Goal: Task Accomplishment & Management: Manage account settings

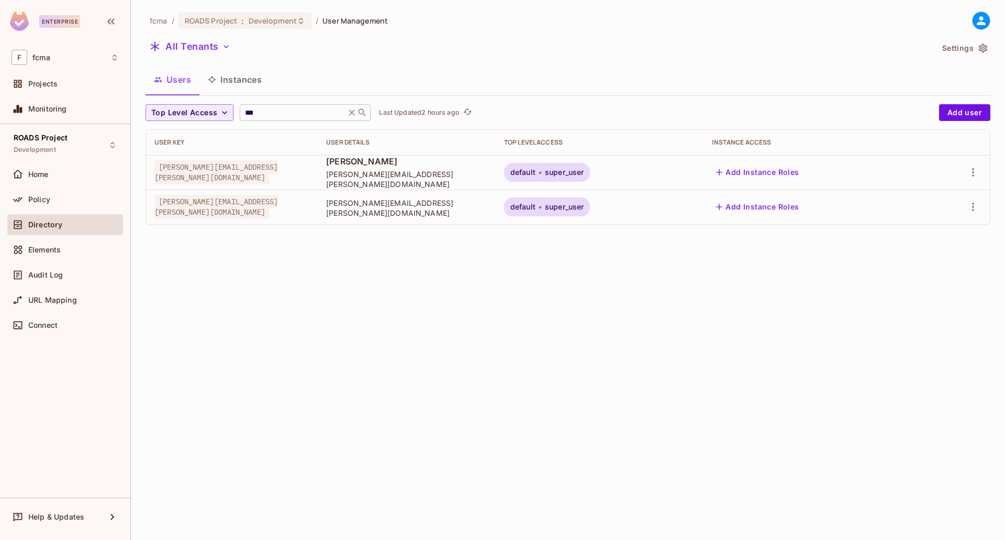
click at [283, 112] on input "***" at bounding box center [292, 112] width 99 height 10
click at [284, 111] on input "***" at bounding box center [292, 112] width 99 height 10
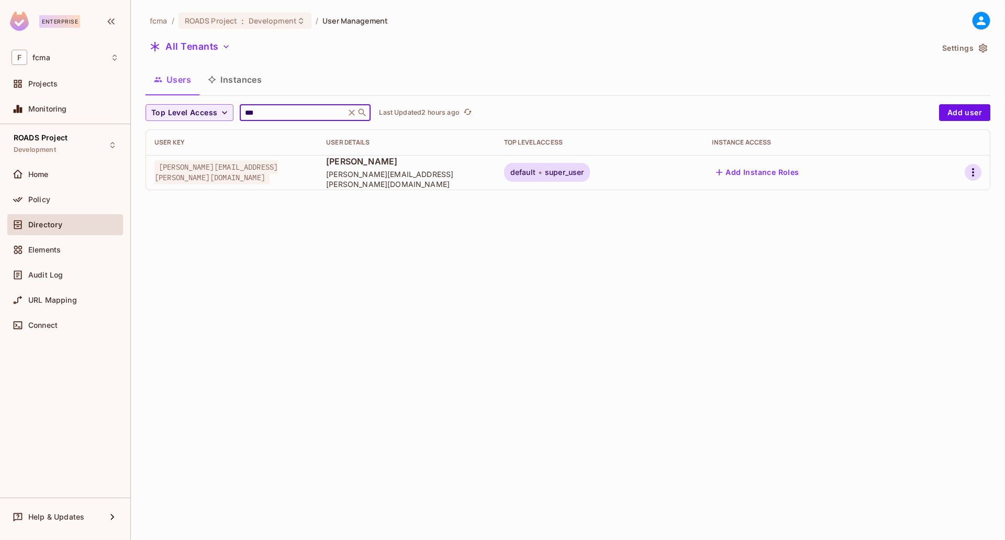
type input "***"
click at [977, 173] on icon "button" at bounding box center [973, 172] width 13 height 13
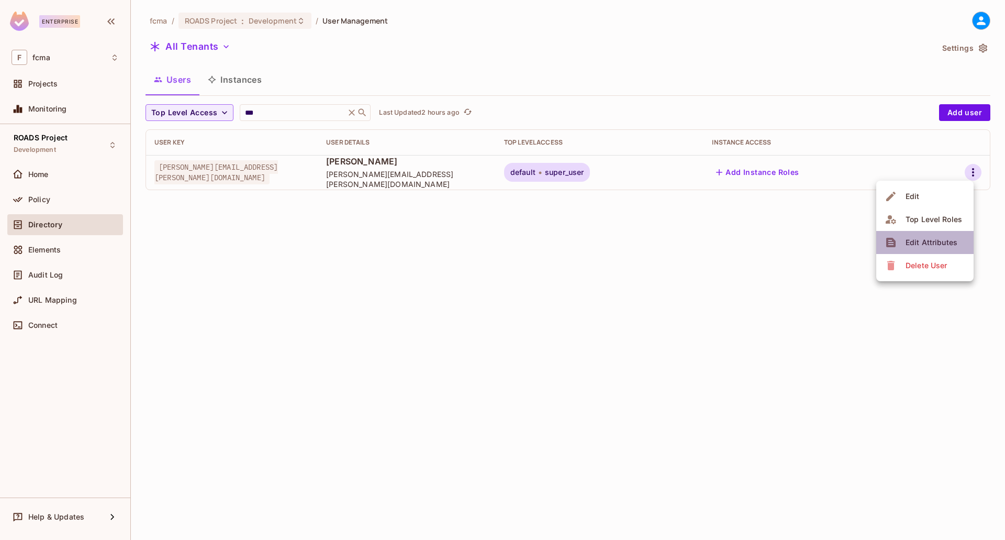
click at [934, 237] on div "Edit Attributes" at bounding box center [932, 242] width 52 height 10
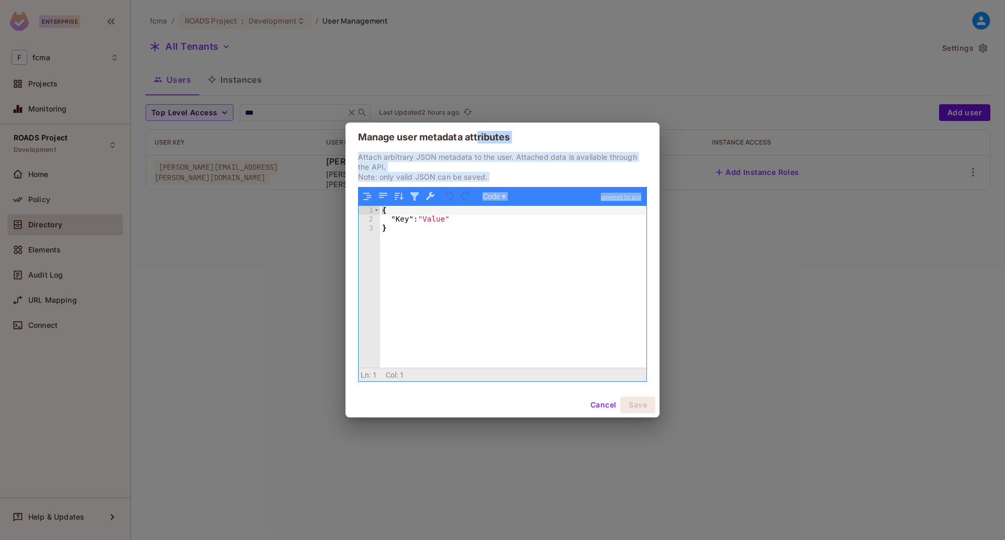
drag, startPoint x: 479, startPoint y: 129, endPoint x: 551, endPoint y: 158, distance: 77.3
click at [561, 180] on div "Manage user metadata attributes Attach arbitrary JSON metadata to the user. Att…" at bounding box center [502, 269] width 314 height 295
click at [537, 142] on h2 "Manage user metadata attributes" at bounding box center [502, 136] width 314 height 29
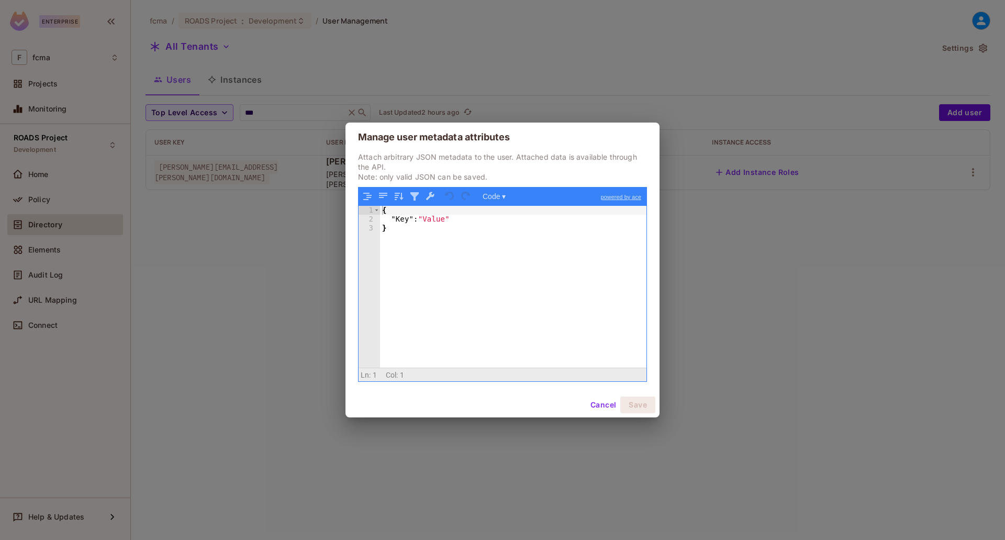
click at [595, 407] on button "Cancel" at bounding box center [603, 404] width 34 height 17
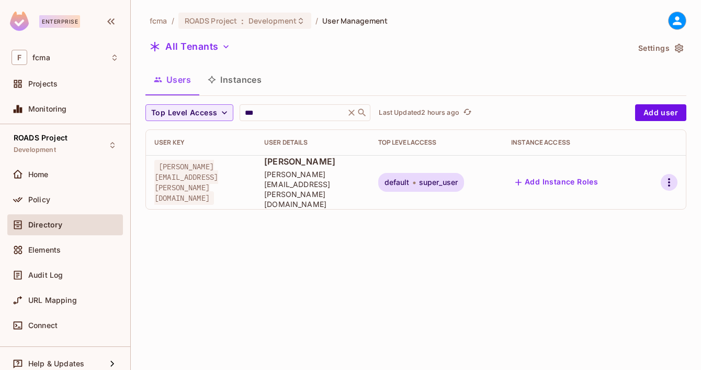
click at [672, 176] on icon "button" at bounding box center [669, 182] width 13 height 13
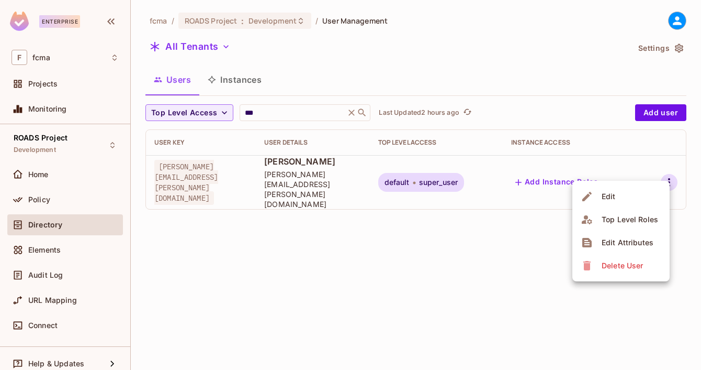
click at [657, 238] on li "Edit Attributes" at bounding box center [621, 242] width 97 height 23
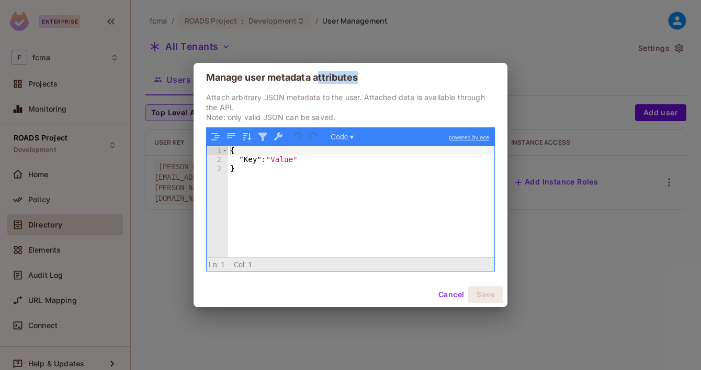
drag, startPoint x: 321, startPoint y: 69, endPoint x: 394, endPoint y: 66, distance: 72.8
click at [394, 66] on h2 "Manage user metadata attributes" at bounding box center [351, 77] width 314 height 29
click at [385, 76] on h2 "Manage user metadata attributes" at bounding box center [351, 77] width 314 height 29
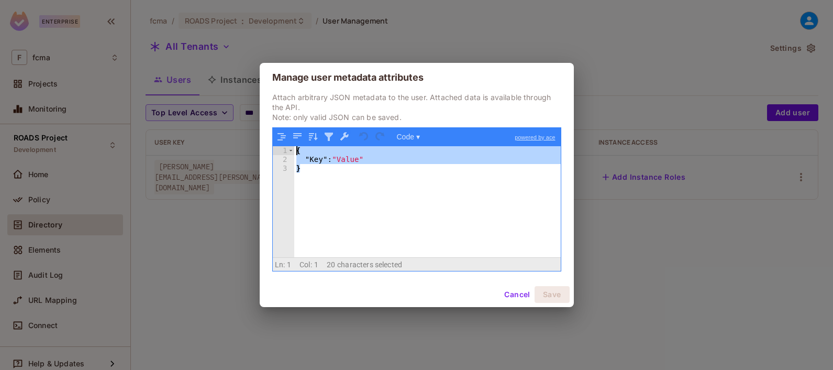
drag, startPoint x: 330, startPoint y: 171, endPoint x: 285, endPoint y: 149, distance: 49.9
click at [285, 149] on div "1 2 3 { "Key" : "Value" } XXXXXXXXXXXXXXXXXXXXXXXXXXXXXXXXXXXXXXXXXXXXXXXXXX" at bounding box center [417, 201] width 288 height 111
click at [520, 292] on button "Cancel" at bounding box center [517, 294] width 34 height 17
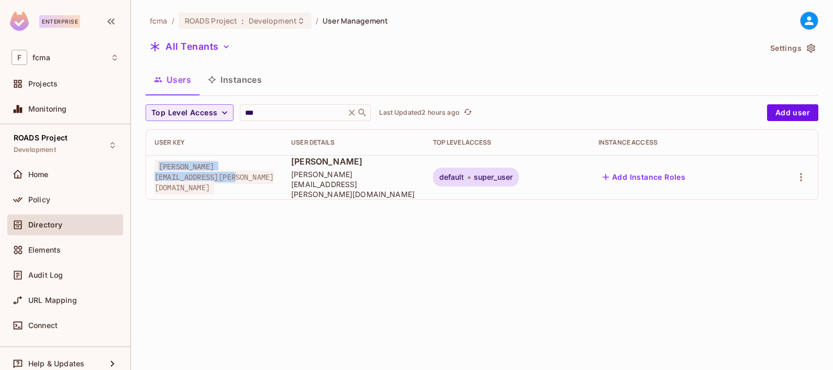
drag, startPoint x: 221, startPoint y: 179, endPoint x: 159, endPoint y: 166, distance: 63.6
click at [159, 166] on div "[PERSON_NAME][EMAIL_ADDRESS][PERSON_NAME][DOMAIN_NAME]" at bounding box center [214, 176] width 120 height 31
copy span "[PERSON_NAME][EMAIL_ADDRESS][PERSON_NAME][DOMAIN_NAME]"
click at [367, 183] on span "[PERSON_NAME][EMAIL_ADDRESS][PERSON_NAME][DOMAIN_NAME]" at bounding box center [353, 184] width 125 height 30
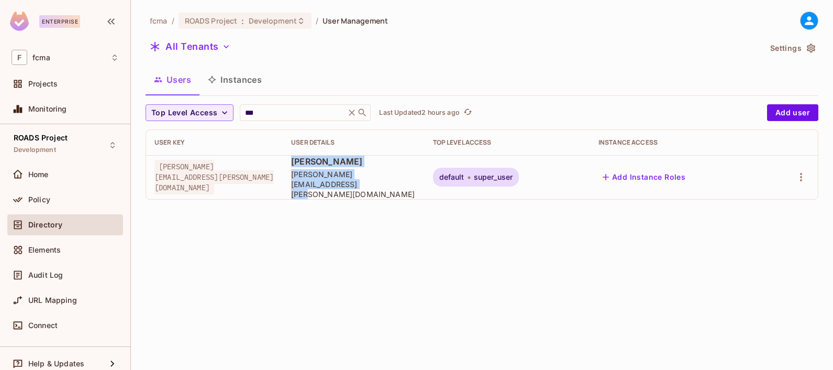
drag, startPoint x: 373, startPoint y: 184, endPoint x: 314, endPoint y: 161, distance: 63.0
click at [314, 161] on div "Michael Christy Michael.Christy@e-farmcredit.com" at bounding box center [353, 176] width 125 height 43
copy div "Michael Christy Michael.Christy@e-farmcredit.com"
click at [585, 329] on div "fcma / ROADS Project : Development / User Management All Tenants Settings Users…" at bounding box center [482, 185] width 702 height 370
click at [799, 174] on icon "button" at bounding box center [801, 177] width 13 height 13
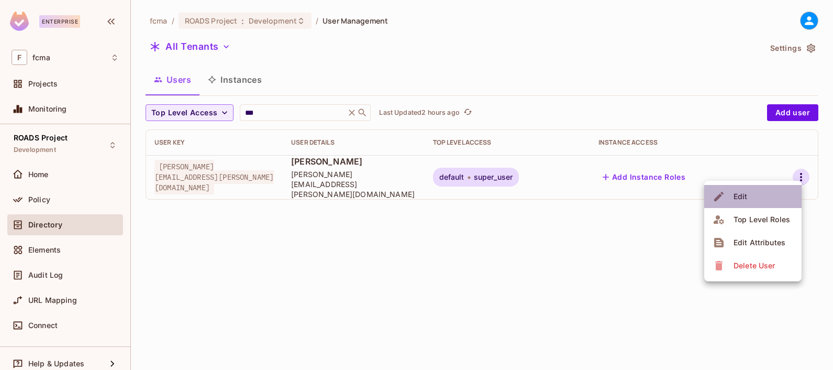
click at [763, 197] on li "Edit" at bounding box center [752, 196] width 97 height 23
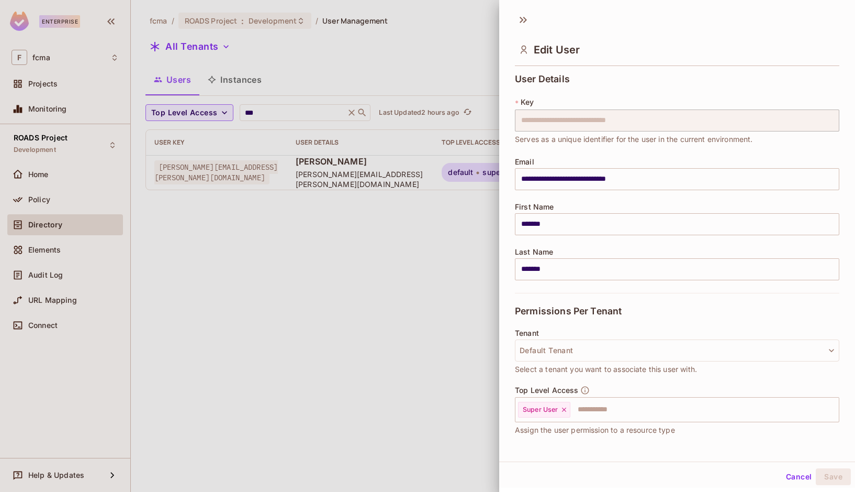
click at [365, 280] on div at bounding box center [427, 246] width 855 height 492
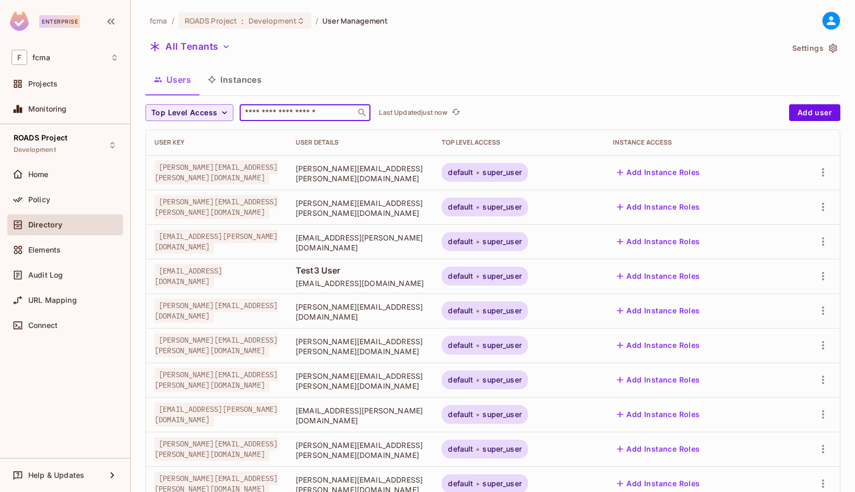
click at [325, 110] on input "text" at bounding box center [298, 112] width 110 height 10
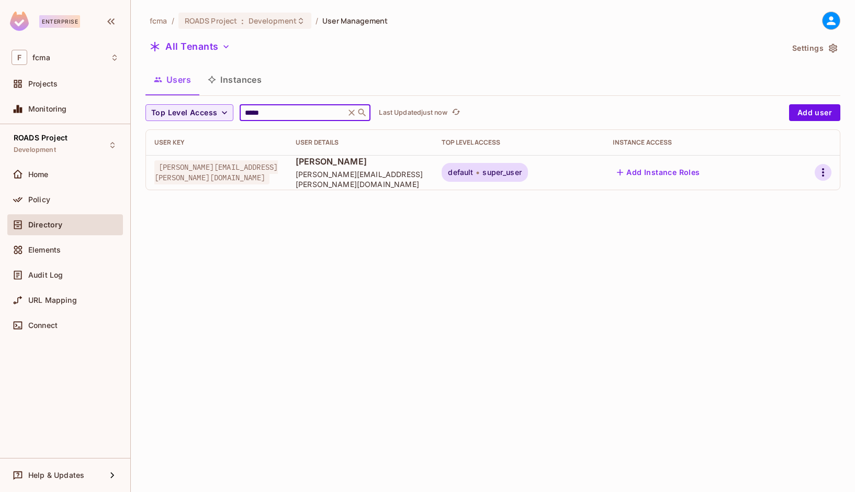
type input "*****"
click at [825, 170] on icon "button" at bounding box center [823, 172] width 13 height 13
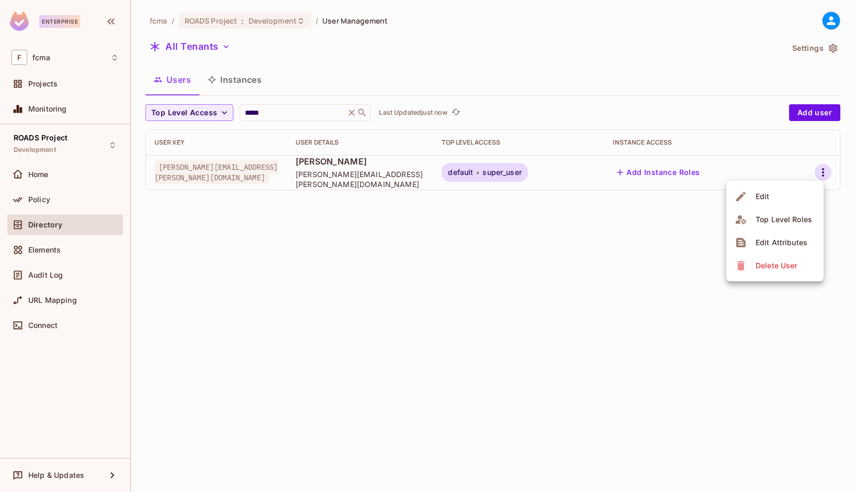
click at [798, 237] on span "Edit Attributes" at bounding box center [782, 242] width 58 height 17
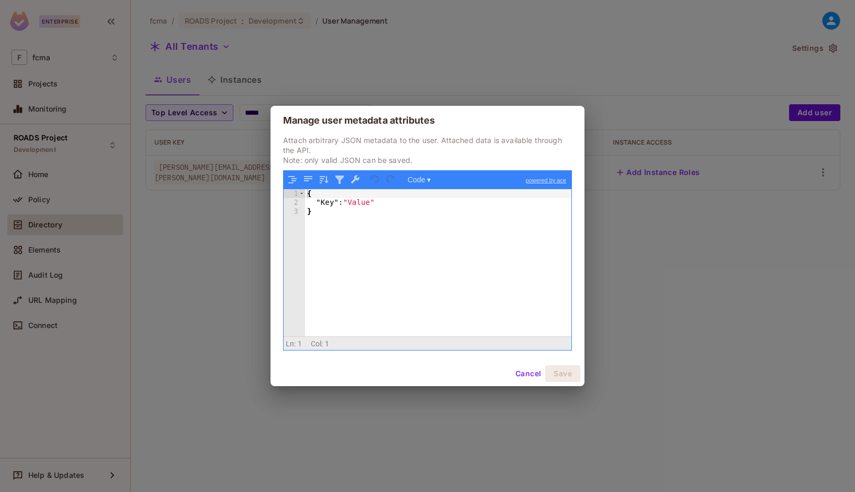
click at [526, 369] on button "Cancel" at bounding box center [528, 373] width 34 height 17
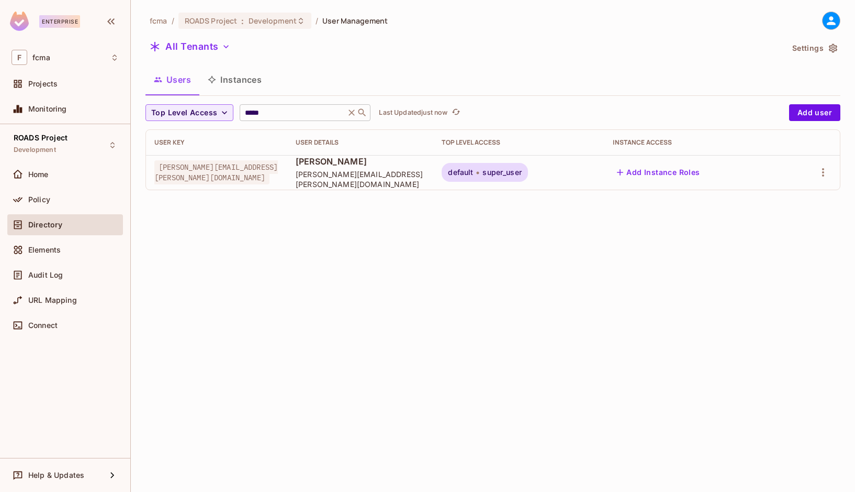
click at [355, 112] on icon at bounding box center [352, 112] width 6 height 6
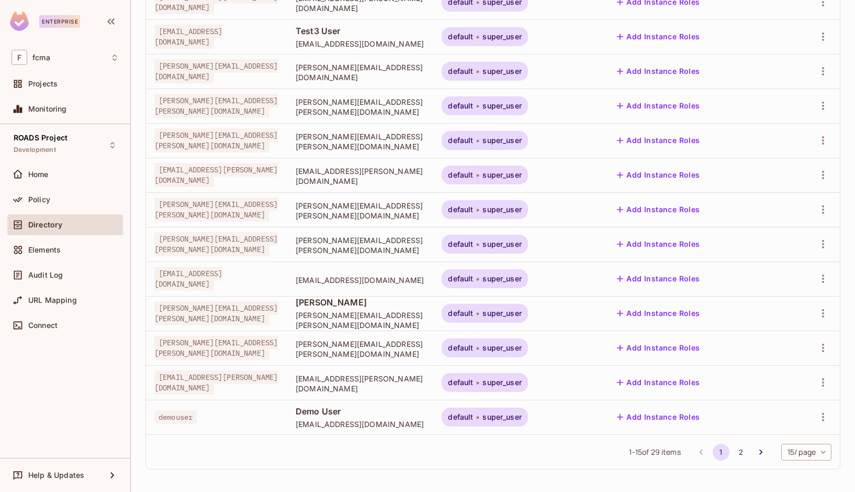
scroll to position [240, 0]
click at [815, 444] on body "Enterprise F fcma Projects Monitoring ROADS Project Development Home Policy Dir…" at bounding box center [427, 246] width 855 height 492
click at [806, 471] on li "100 / page" at bounding box center [798, 468] width 52 height 22
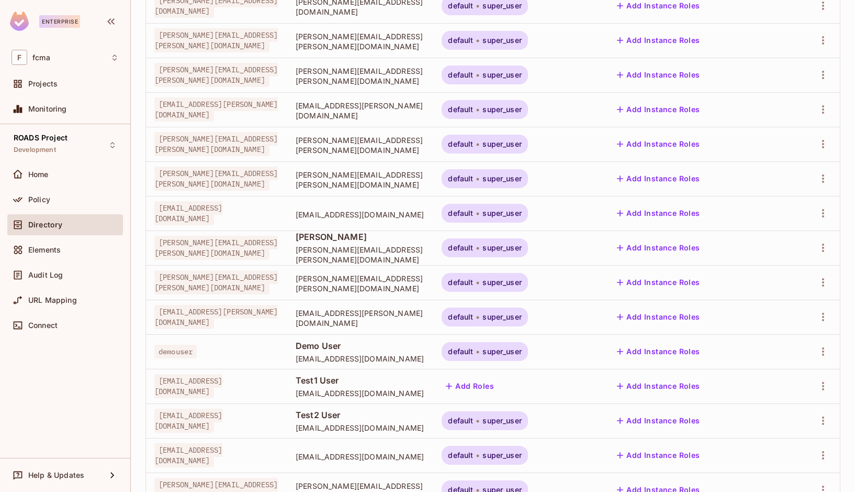
scroll to position [0, 0]
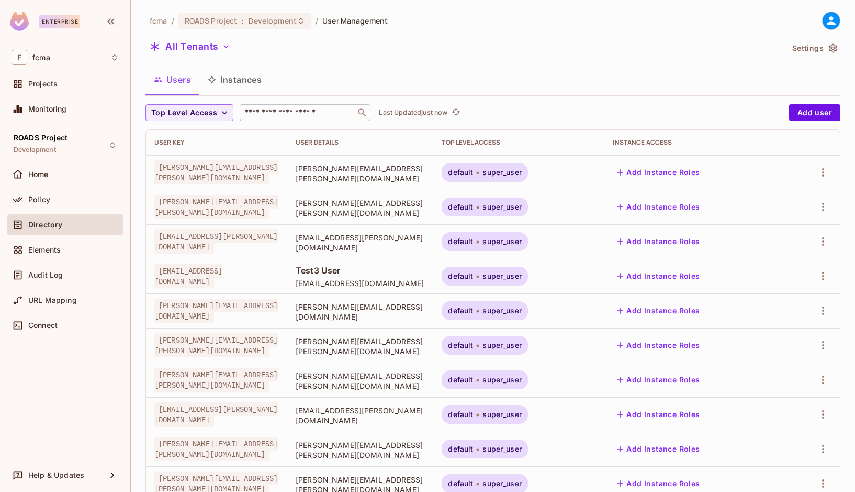
click at [171, 141] on div "User Key" at bounding box center [216, 142] width 125 height 8
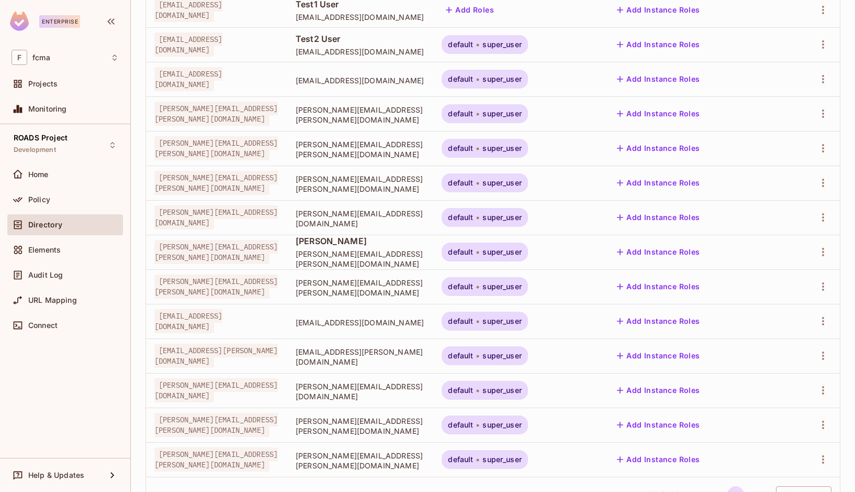
scroll to position [723, 0]
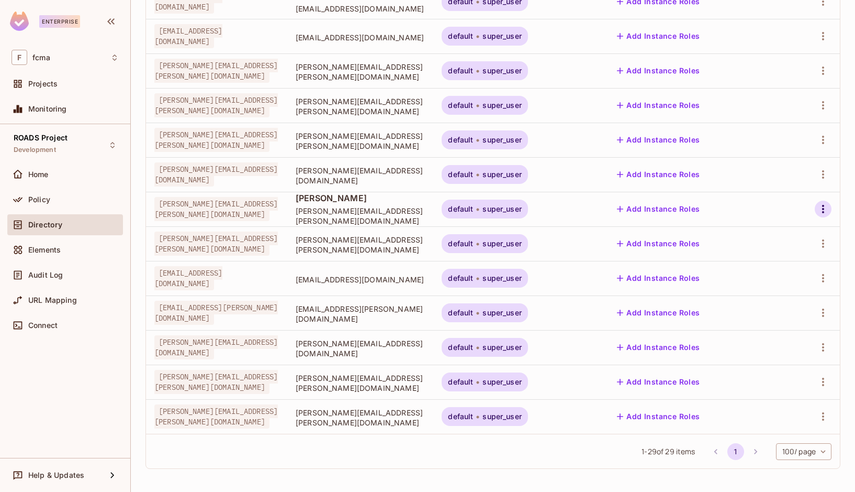
click at [817, 211] on icon "button" at bounding box center [823, 209] width 13 height 13
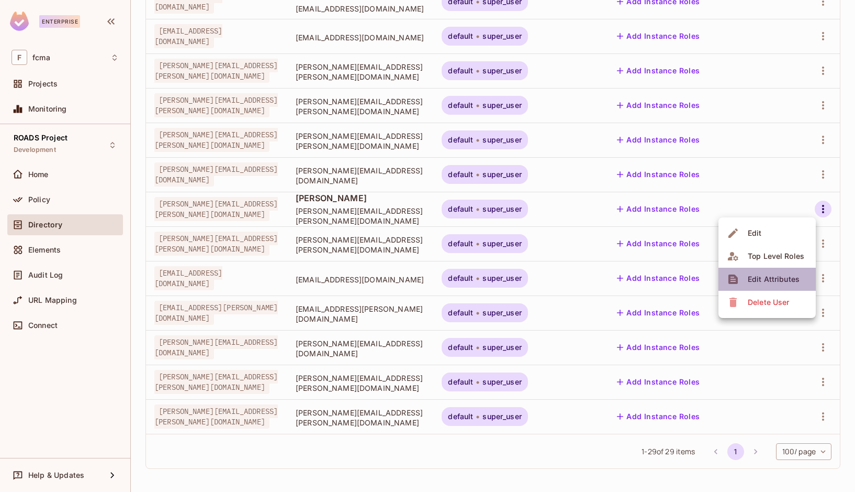
click at [790, 274] on div "Edit Attributes" at bounding box center [774, 279] width 52 height 10
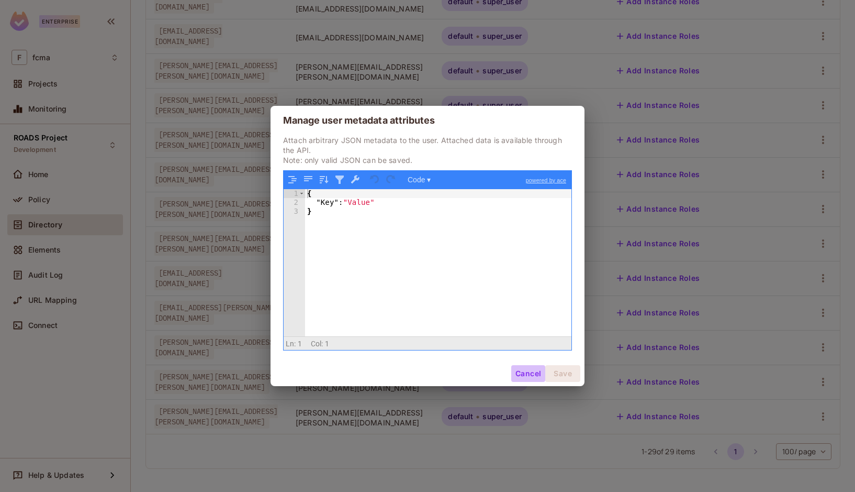
click at [529, 375] on button "Cancel" at bounding box center [528, 373] width 34 height 17
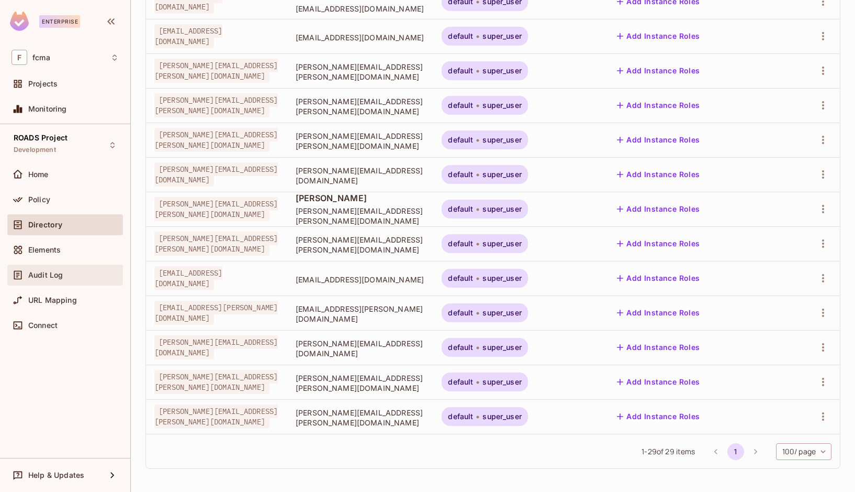
click at [50, 274] on span "Audit Log" at bounding box center [45, 275] width 35 height 8
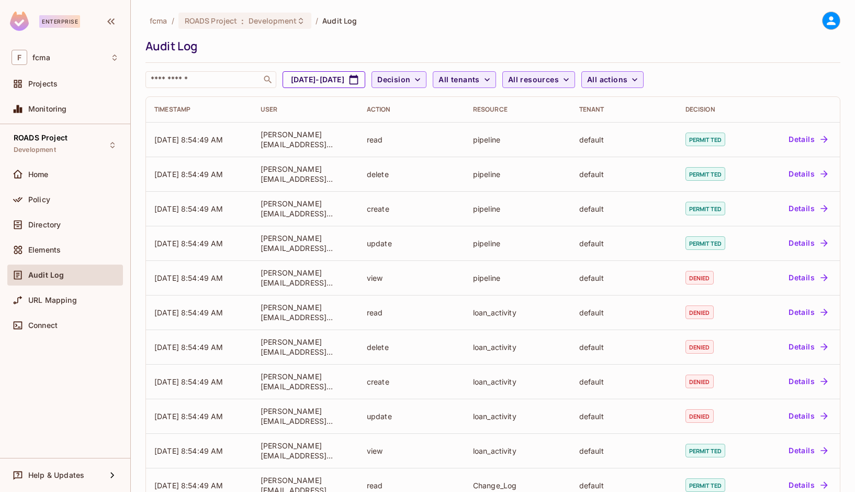
click at [359, 76] on icon "button" at bounding box center [354, 79] width 9 height 9
select select "*"
select select "****"
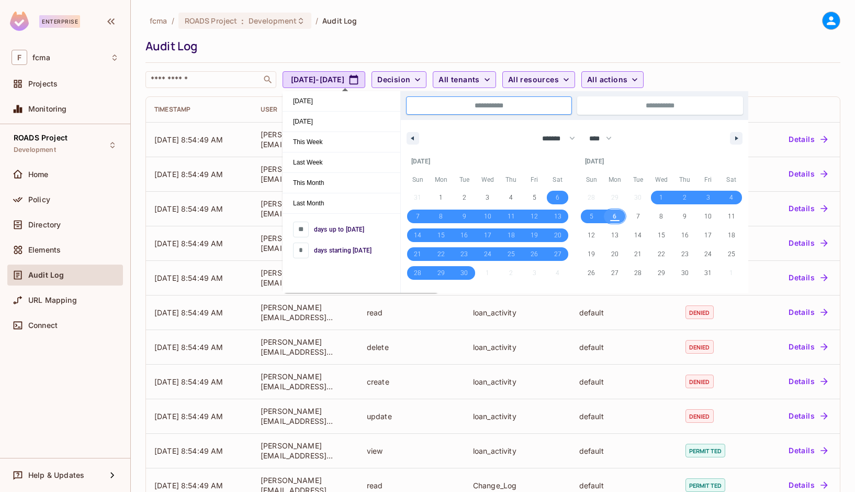
click at [615, 219] on span "6" at bounding box center [615, 216] width 4 height 19
type input "*"
type input "**********"
select select "*"
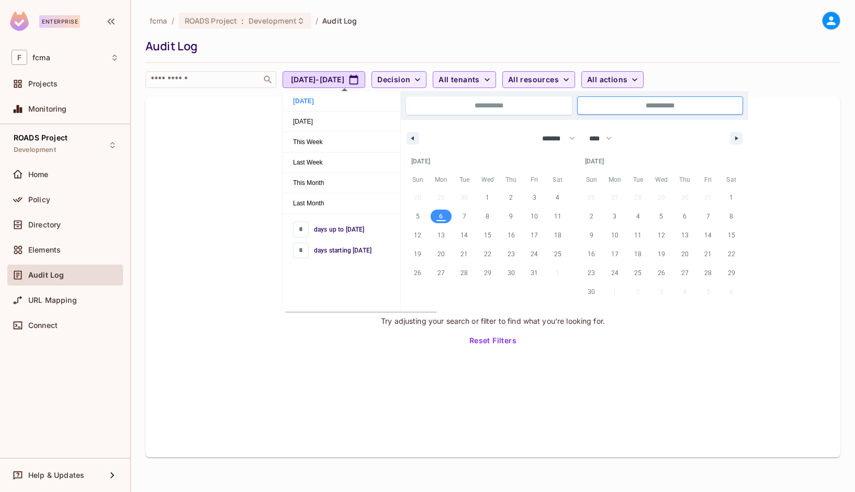
click at [202, 225] on div "No results found Try adjusting your search or filter to find what you’re lookin…" at bounding box center [493, 276] width 695 height 361
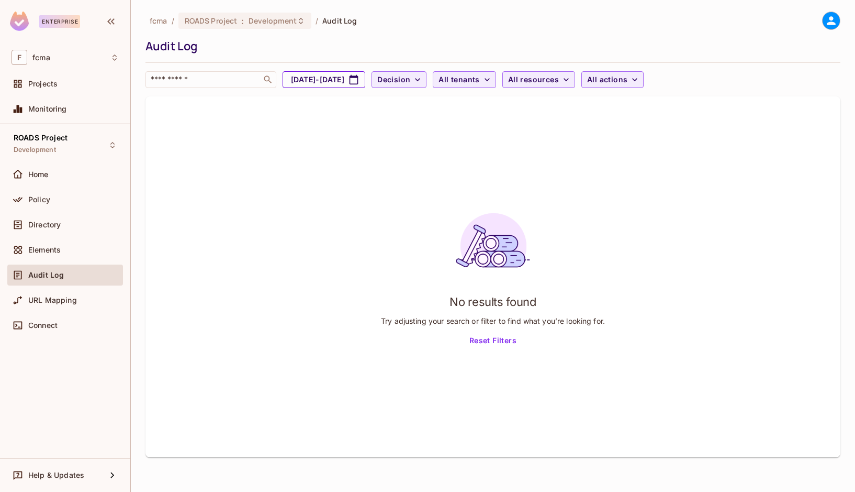
click at [359, 81] on icon "button" at bounding box center [354, 79] width 10 height 10
select select "*"
select select "****"
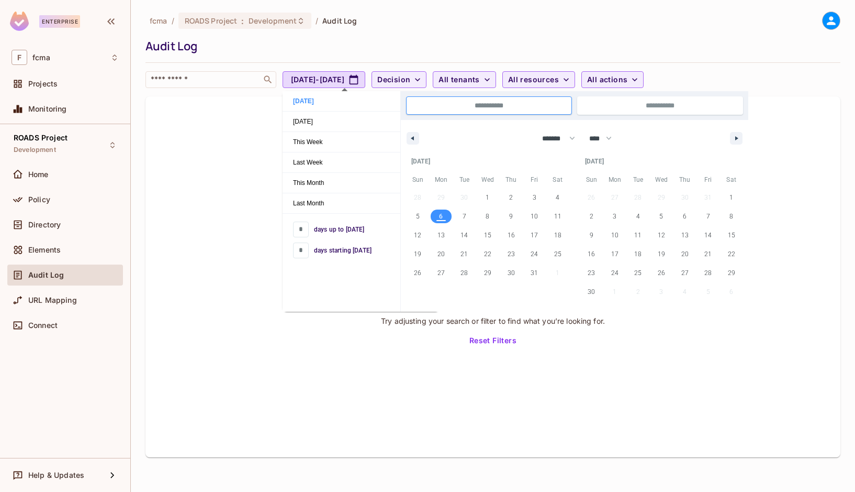
click at [232, 154] on div "No results found Try adjusting your search or filter to find what you’re lookin…" at bounding box center [493, 276] width 695 height 361
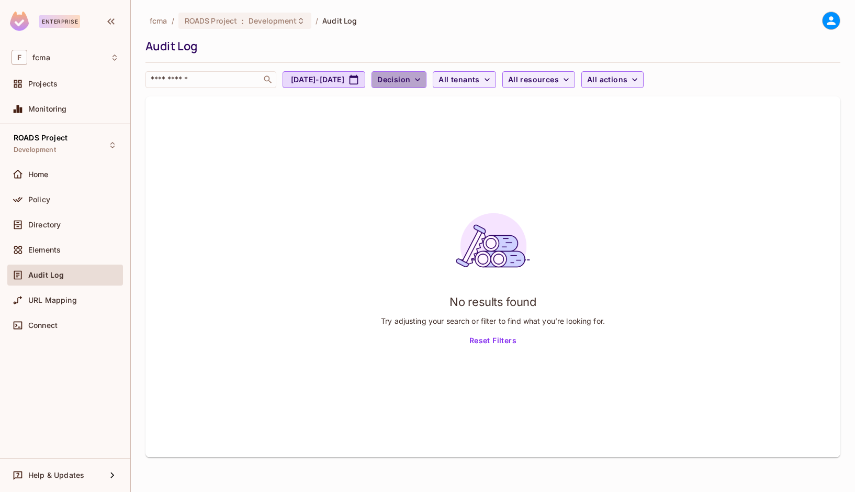
click at [423, 79] on icon "button" at bounding box center [417, 79] width 10 height 10
click at [454, 79] on div at bounding box center [427, 246] width 855 height 492
click at [365, 81] on button "Oct 6, 2025 - Oct 6, 2025" at bounding box center [324, 79] width 83 height 17
select select "*"
select select "****"
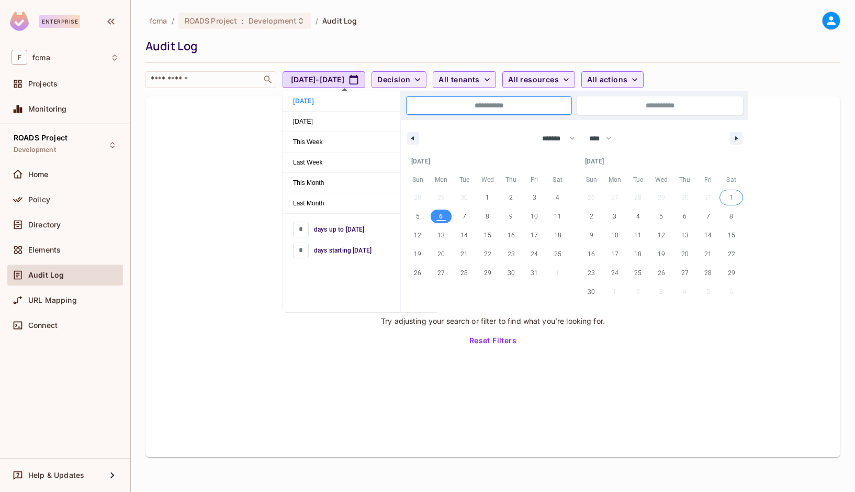
click at [734, 197] on span "1" at bounding box center [732, 198] width 24 height 14
type input "*"
type input "**********"
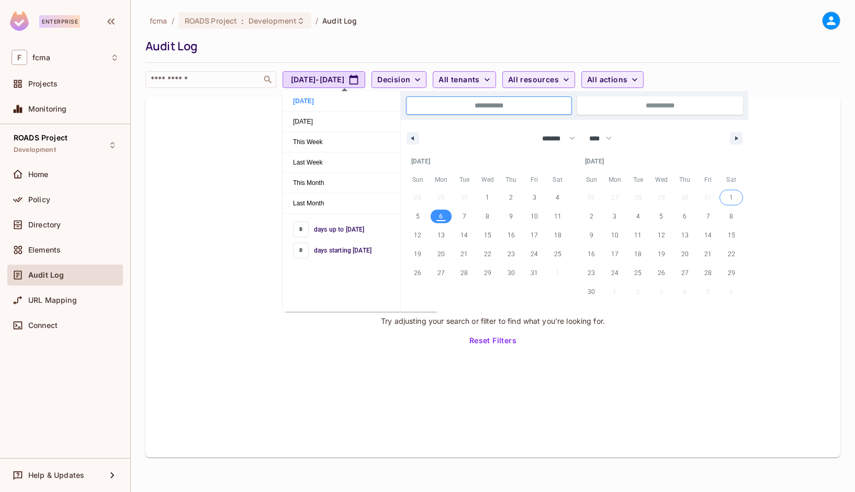
select select "**"
click at [582, 426] on div "No results found Try adjusting your search or filter to find what you’re lookin…" at bounding box center [493, 276] width 695 height 361
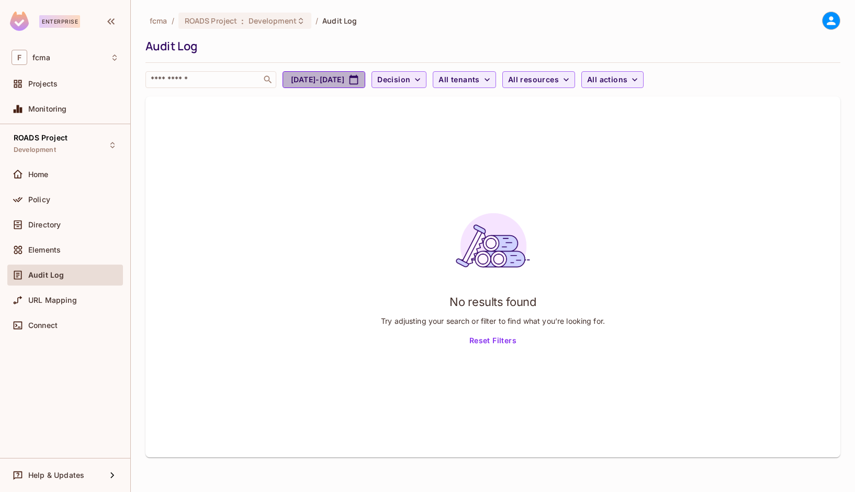
click at [365, 80] on button "Nov 1, 2025 - Nov 1, 2025" at bounding box center [324, 79] width 83 height 17
select select "**"
select select "****"
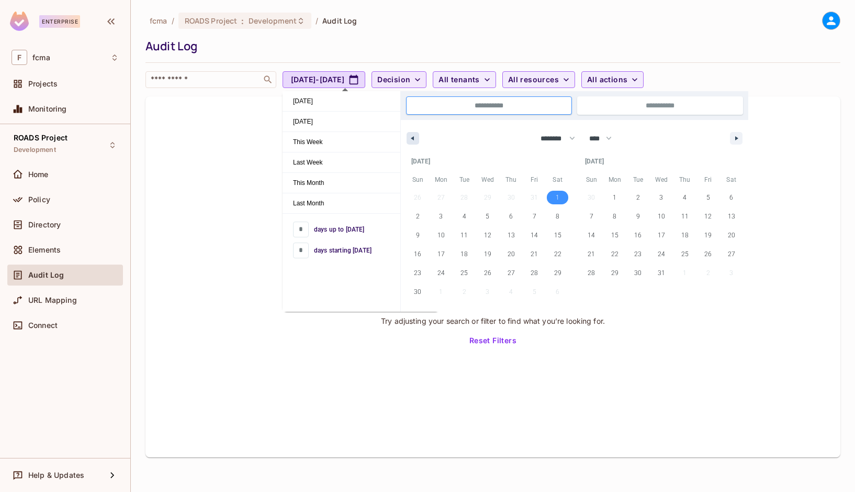
click at [418, 136] on button "button" at bounding box center [413, 138] width 13 height 13
select select "*"
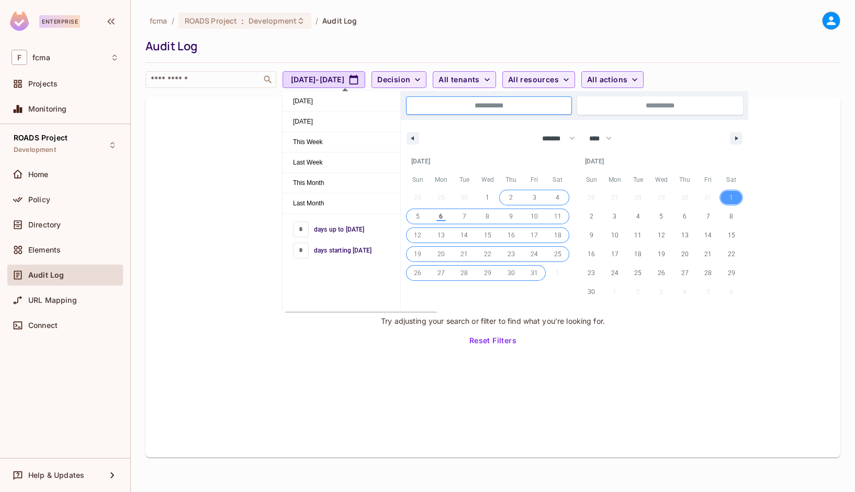
click at [505, 196] on span "2" at bounding box center [511, 198] width 24 height 14
type input "**********"
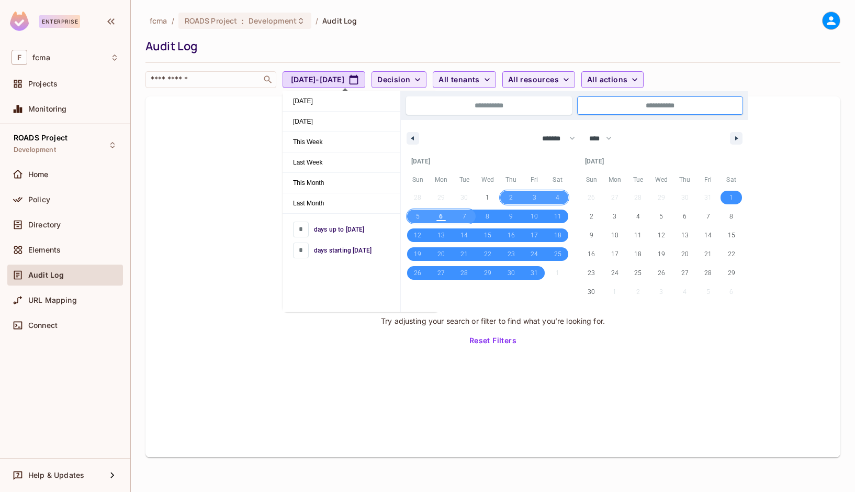
click at [463, 215] on span "7" at bounding box center [465, 216] width 4 height 19
type input "**********"
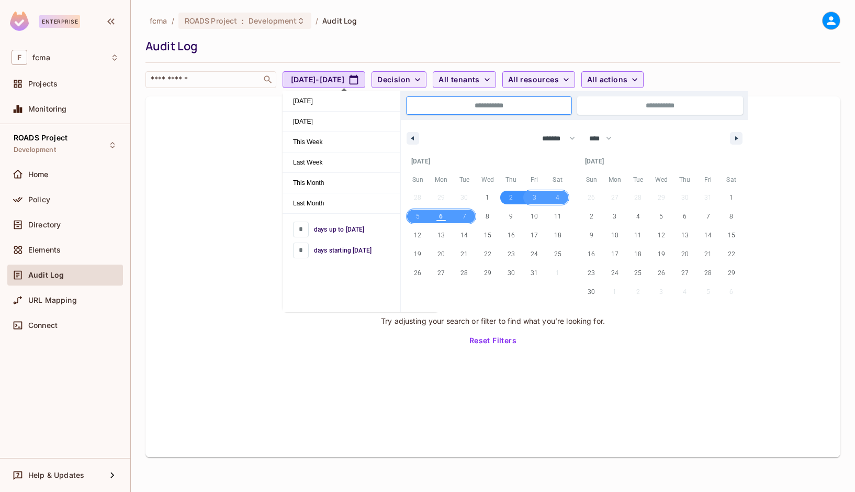
click at [538, 197] on span "3" at bounding box center [535, 198] width 24 height 14
type input "**********"
click at [581, 397] on div "No results found Try adjusting your search or filter to find what you’re lookin…" at bounding box center [493, 276] width 695 height 361
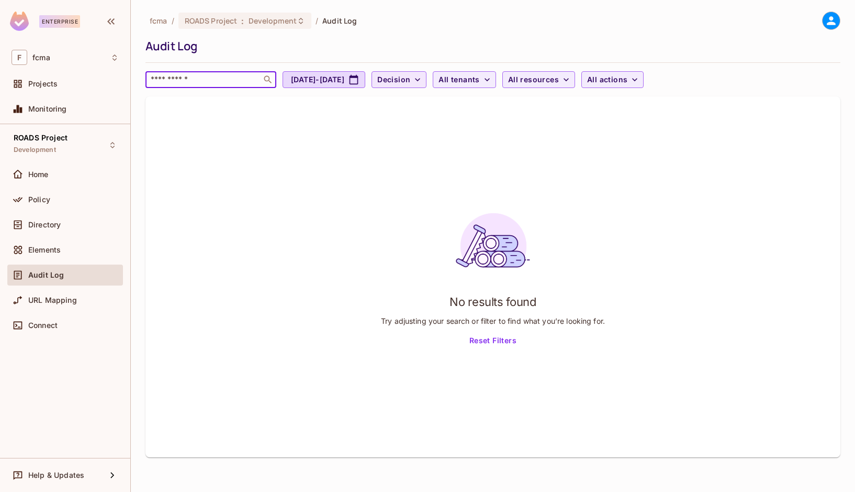
click at [240, 76] on input "text" at bounding box center [204, 79] width 110 height 10
type input "*******"
click at [365, 78] on button "Oct 3, 2025 - Oct 7, 2025" at bounding box center [324, 79] width 83 height 17
select select "*"
select select "****"
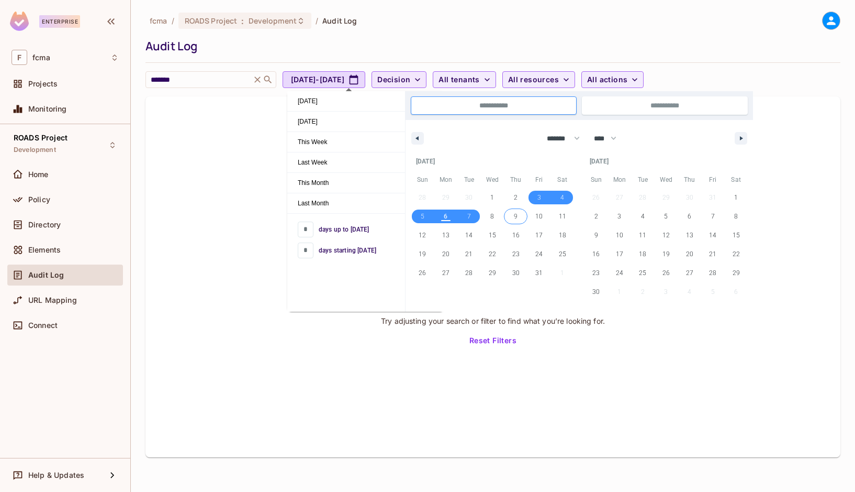
click at [516, 218] on span "9" at bounding box center [516, 216] width 4 height 19
type input "**********"
click at [446, 218] on span "6" at bounding box center [446, 216] width 4 height 19
type input "*"
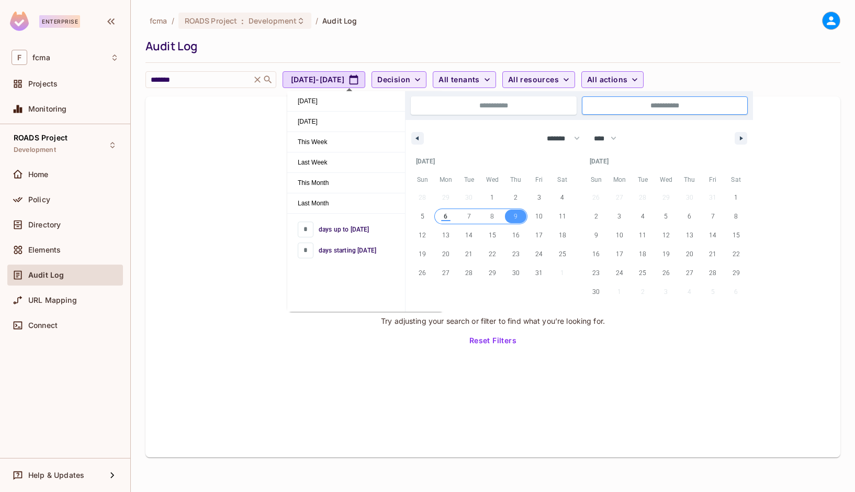
type input "**********"
click at [523, 195] on span "2" at bounding box center [516, 198] width 24 height 14
type input "*"
type input "**********"
click at [432, 404] on div "No results found Try adjusting your search or filter to find what you’re lookin…" at bounding box center [493, 276] width 695 height 361
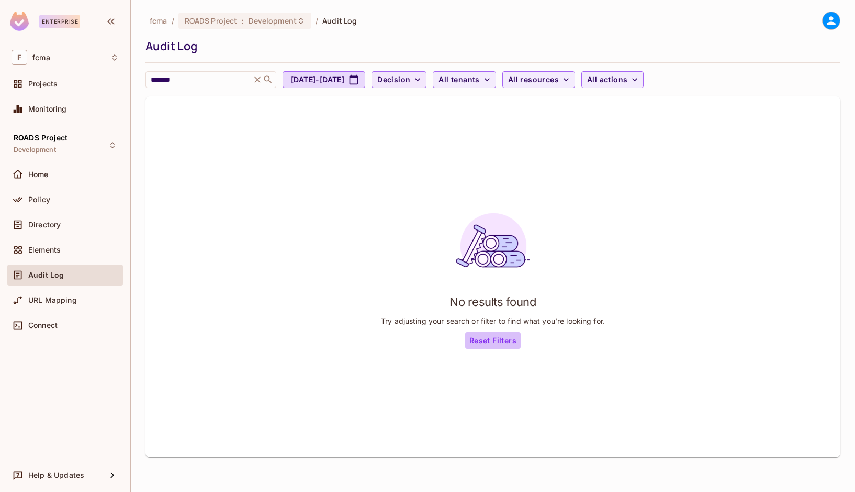
click at [489, 342] on button "Reset Filters" at bounding box center [492, 340] width 55 height 17
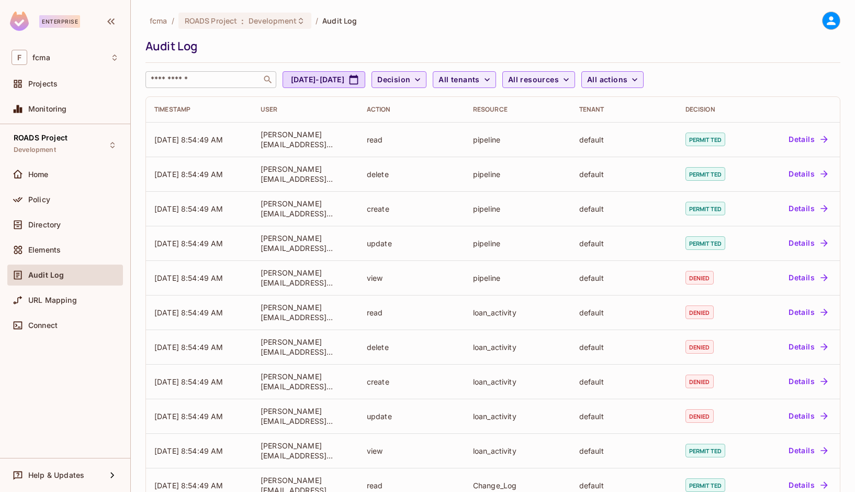
click at [196, 73] on div "​" at bounding box center [211, 79] width 131 height 17
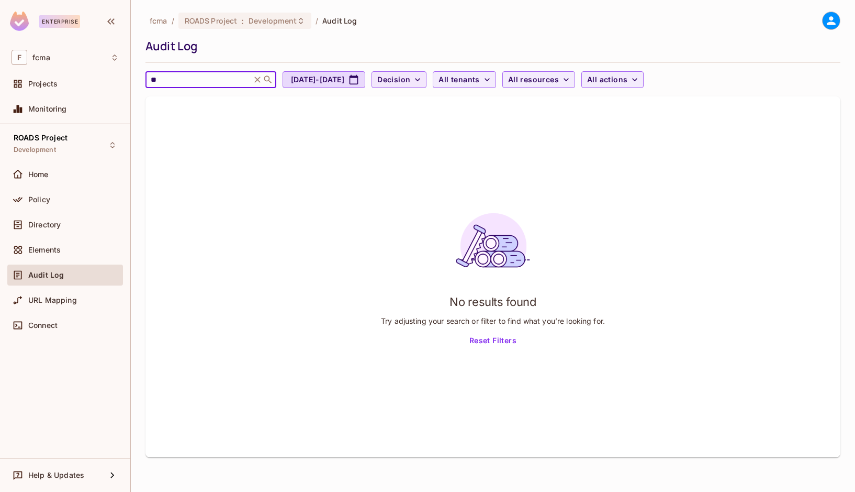
type input "*"
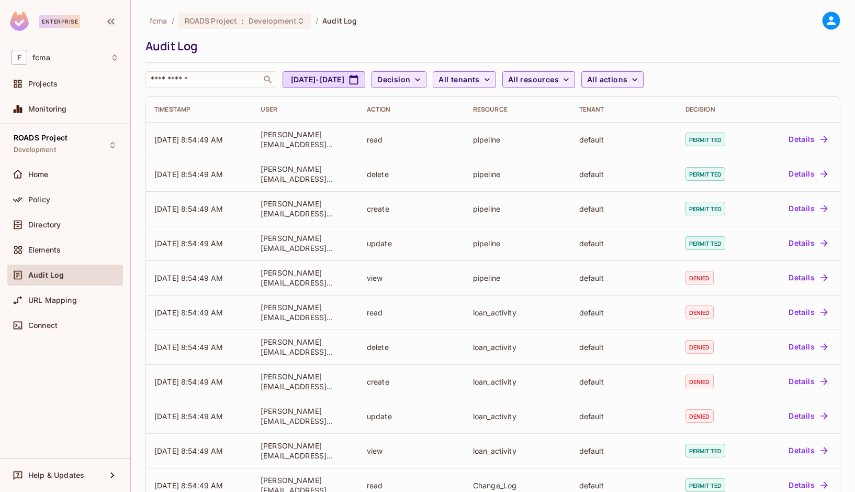
click at [410, 79] on span "Decision" at bounding box center [393, 79] width 33 height 13
click at [447, 76] on div at bounding box center [427, 246] width 855 height 492
click at [427, 80] on button "Decision" at bounding box center [399, 79] width 55 height 17
click at [444, 40] on div at bounding box center [427, 246] width 855 height 492
click at [212, 76] on input "text" at bounding box center [204, 79] width 110 height 10
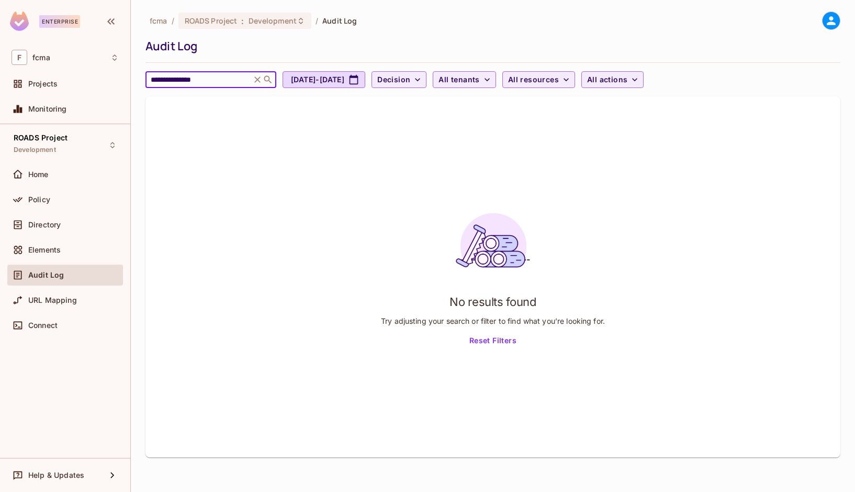
drag, startPoint x: 222, startPoint y: 80, endPoint x: 124, endPoint y: 73, distance: 98.6
click at [124, 73] on div "**********" at bounding box center [427, 246] width 855 height 492
type input "*******"
click at [261, 79] on icon at bounding box center [257, 79] width 6 height 6
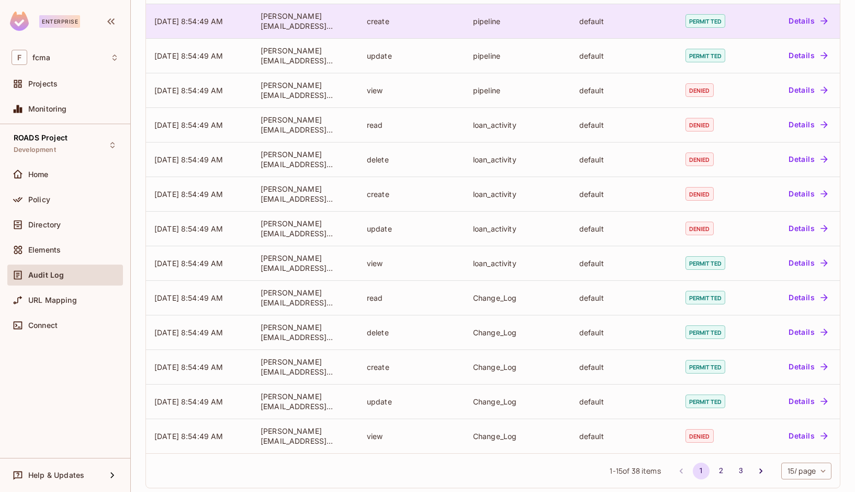
scroll to position [198, 0]
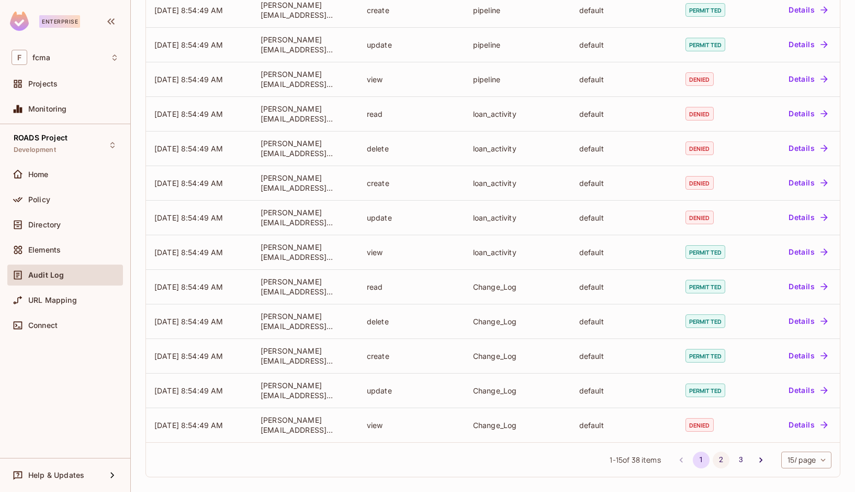
click at [713, 454] on button "2" at bounding box center [721, 459] width 17 height 17
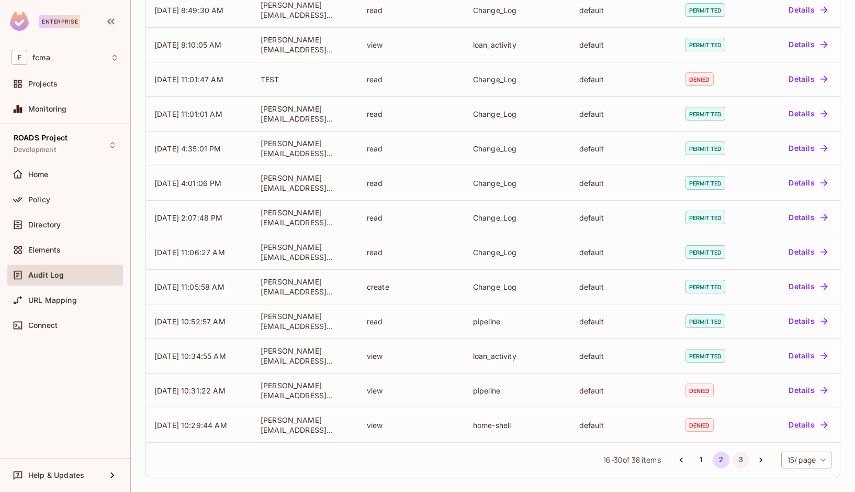
click at [733, 455] on button "3" at bounding box center [741, 459] width 17 height 17
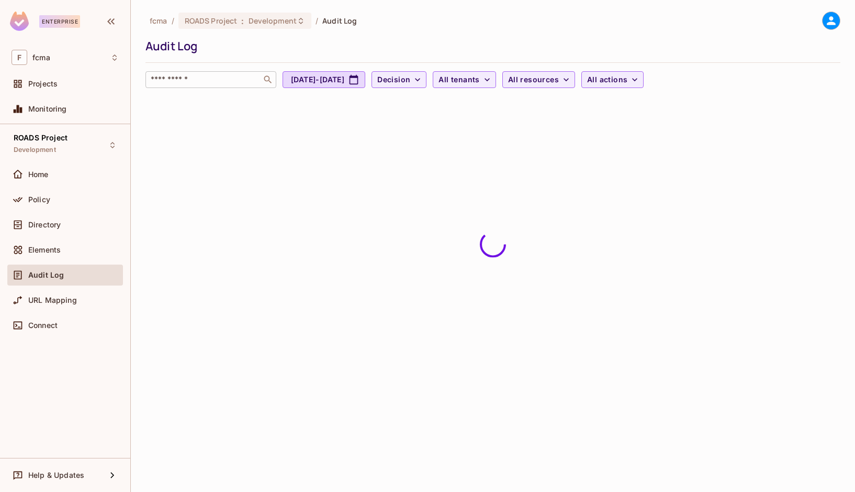
scroll to position [0, 0]
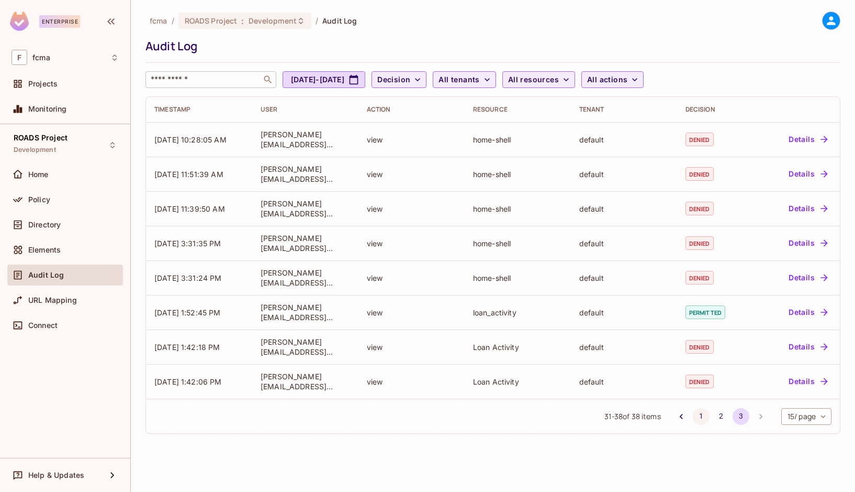
click at [699, 416] on button "1" at bounding box center [701, 416] width 17 height 17
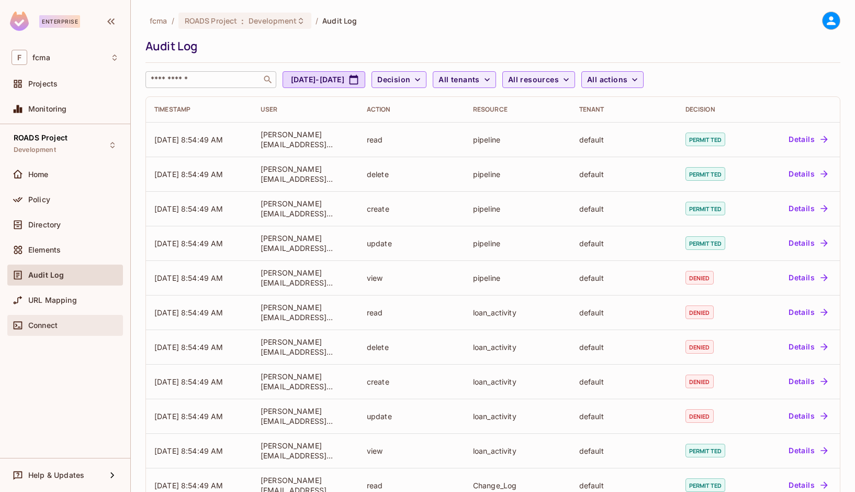
click at [39, 324] on span "Connect" at bounding box center [42, 325] width 29 height 8
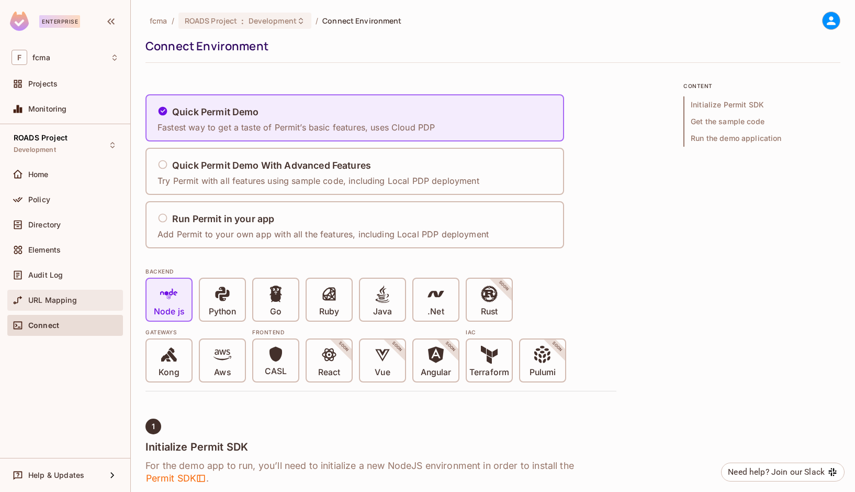
click at [30, 305] on div "URL Mapping" at bounding box center [65, 300] width 107 height 13
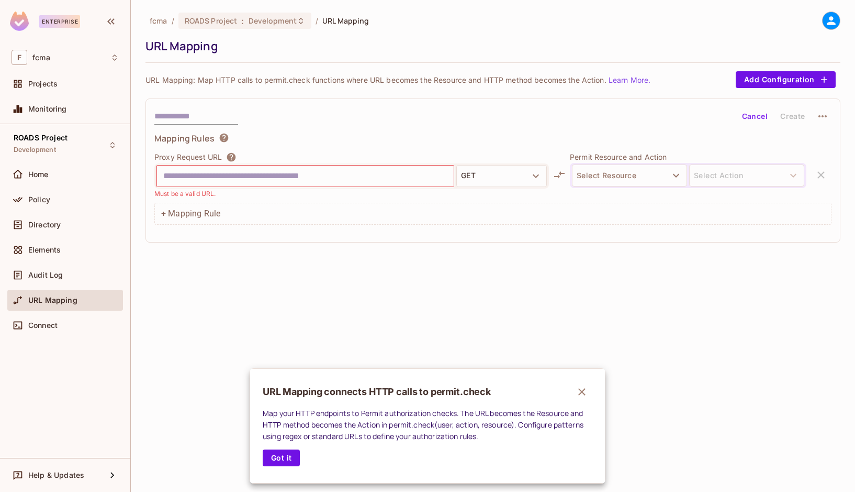
click at [38, 196] on div at bounding box center [427, 246] width 855 height 492
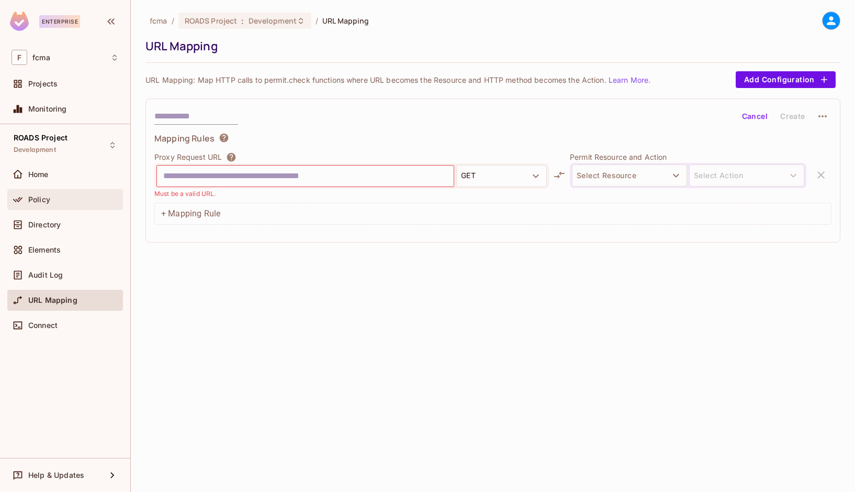
click at [32, 199] on span "Policy" at bounding box center [39, 199] width 22 height 8
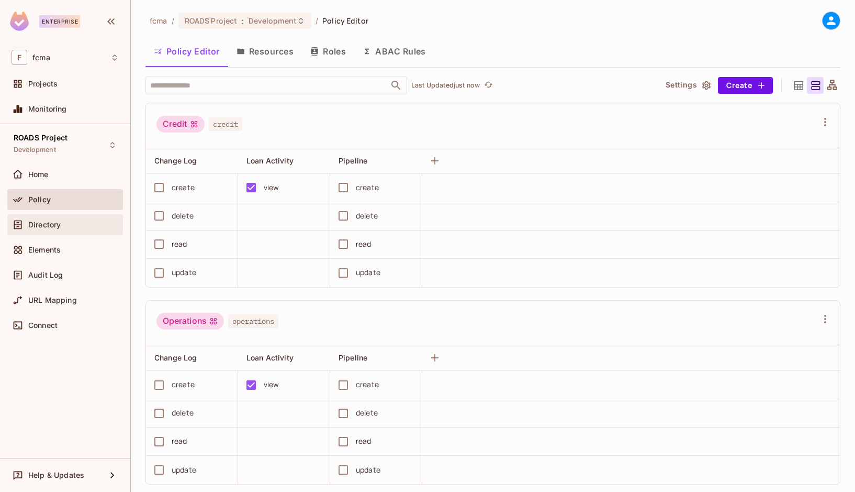
click at [35, 225] on span "Directory" at bounding box center [44, 224] width 32 height 8
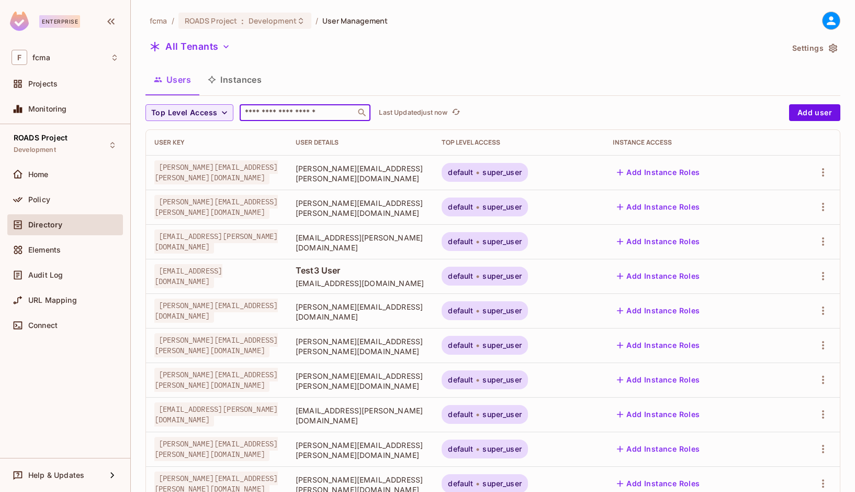
click at [286, 108] on input "text" at bounding box center [298, 112] width 110 height 10
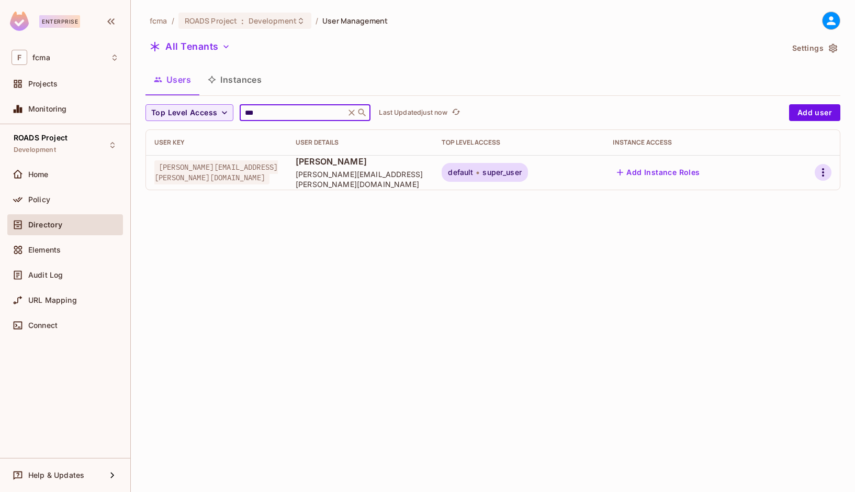
type input "***"
click at [825, 174] on icon "button" at bounding box center [823, 172] width 13 height 13
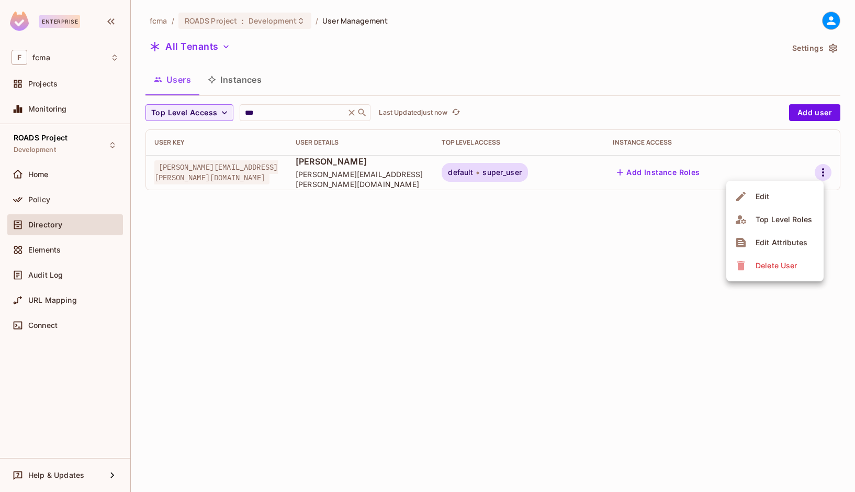
click at [788, 234] on span "Edit Attributes" at bounding box center [782, 242] width 58 height 17
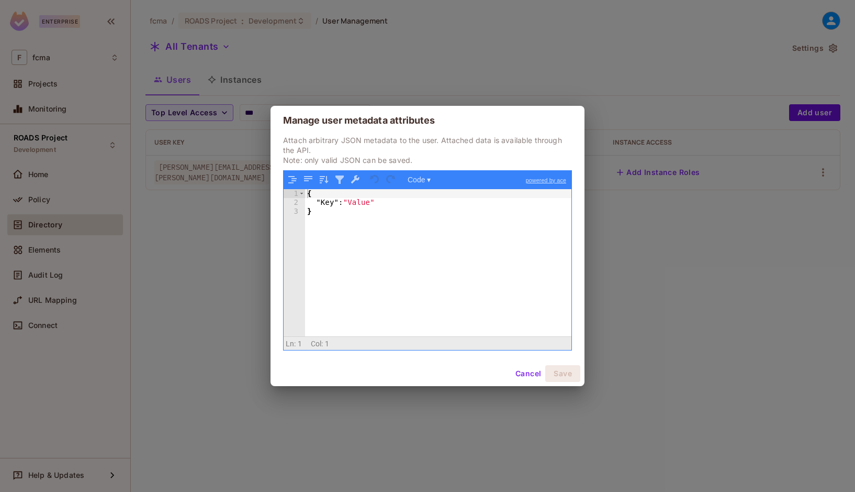
click at [527, 372] on button "Cancel" at bounding box center [528, 373] width 34 height 17
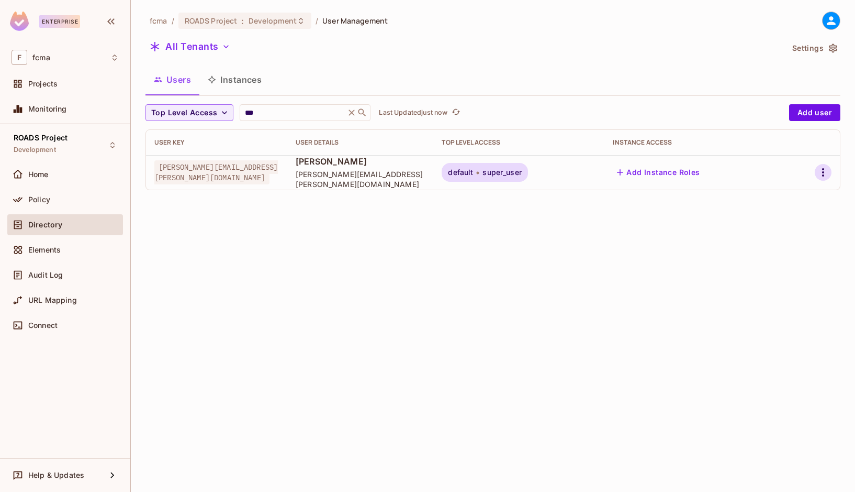
click at [829, 174] on icon "button" at bounding box center [823, 172] width 13 height 13
click at [775, 189] on li "Edit" at bounding box center [775, 196] width 97 height 23
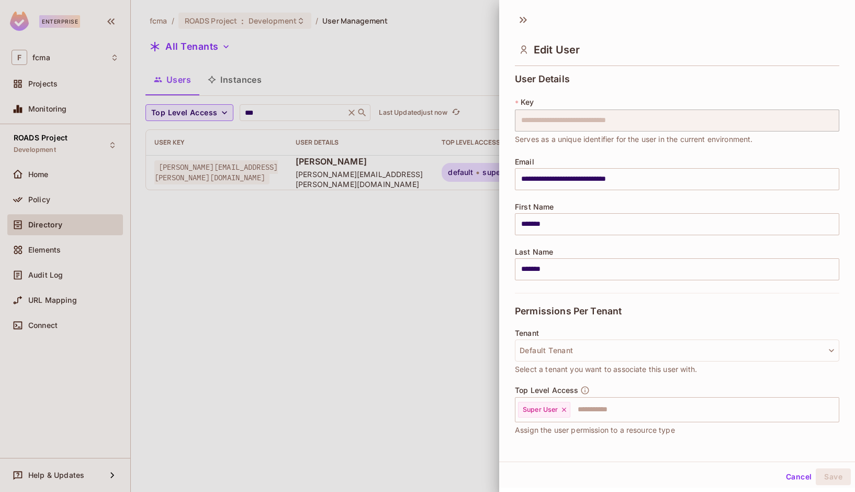
click at [370, 327] on div at bounding box center [427, 246] width 855 height 492
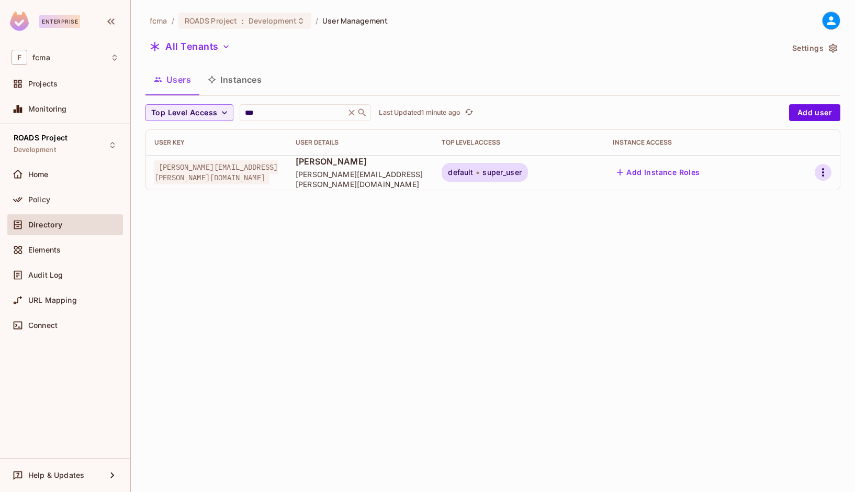
click at [824, 167] on icon "button" at bounding box center [823, 172] width 13 height 13
click at [602, 256] on div at bounding box center [427, 246] width 855 height 492
drag, startPoint x: 429, startPoint y: 465, endPoint x: 428, endPoint y: 458, distance: 6.9
click at [429, 465] on div "fcma / ROADS Project : Development / User Management All Tenants Settings Users…" at bounding box center [493, 246] width 724 height 492
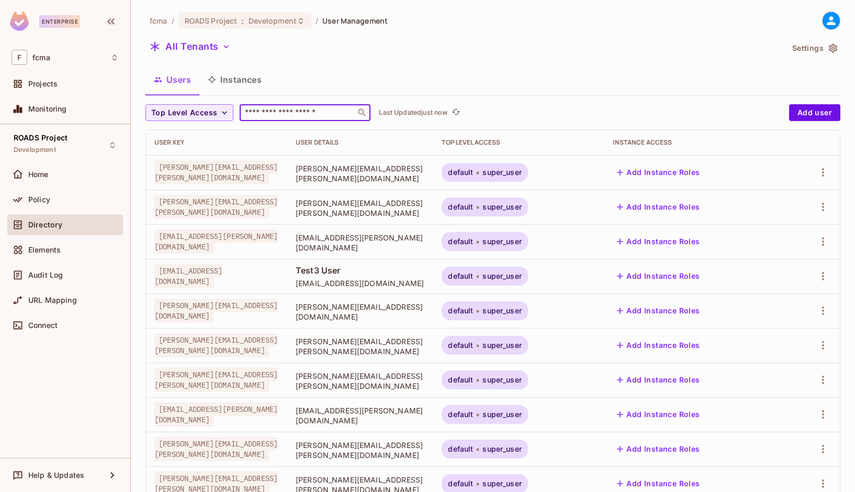
click at [300, 118] on input "text" at bounding box center [298, 112] width 110 height 10
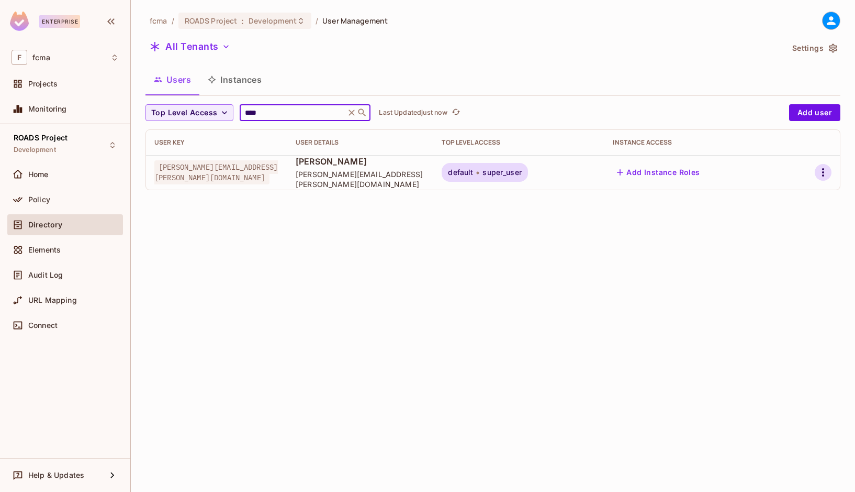
type input "****"
click at [822, 175] on icon "button" at bounding box center [823, 172] width 13 height 13
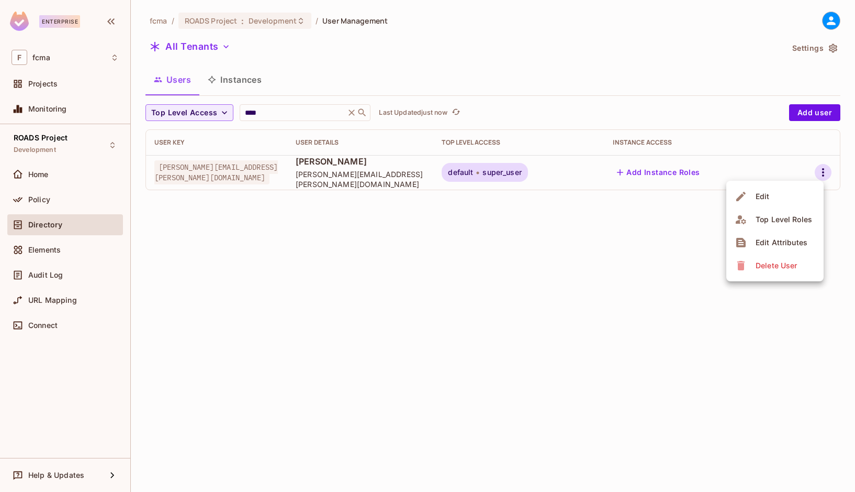
click at [794, 237] on span "Edit Attributes" at bounding box center [782, 242] width 58 height 17
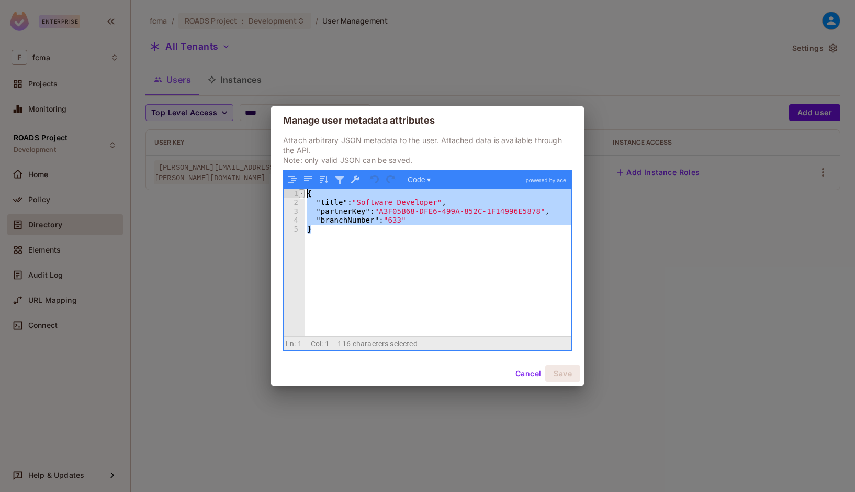
drag, startPoint x: 378, startPoint y: 237, endPoint x: 299, endPoint y: 195, distance: 89.7
click at [299, 195] on div "1 2 3 4 5 { "title" : "Software Developer" , "partnerKey" : "A3F05B68-DFE6-499A…" at bounding box center [428, 263] width 288 height 148
click at [525, 372] on button "Cancel" at bounding box center [528, 373] width 34 height 17
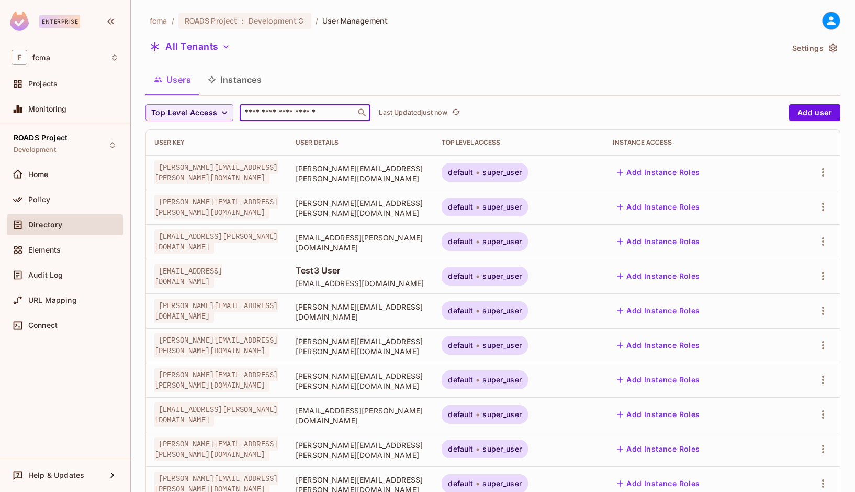
click at [315, 116] on input "text" at bounding box center [298, 112] width 110 height 10
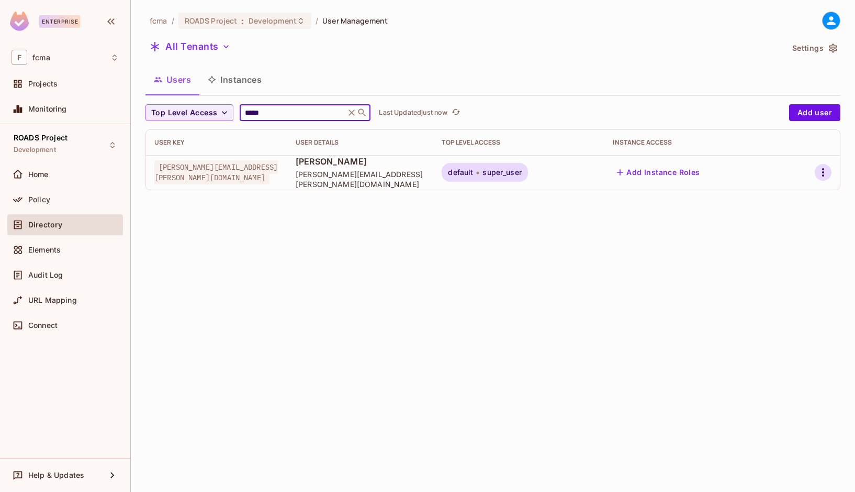
type input "*****"
click at [822, 174] on icon "button" at bounding box center [823, 172] width 13 height 13
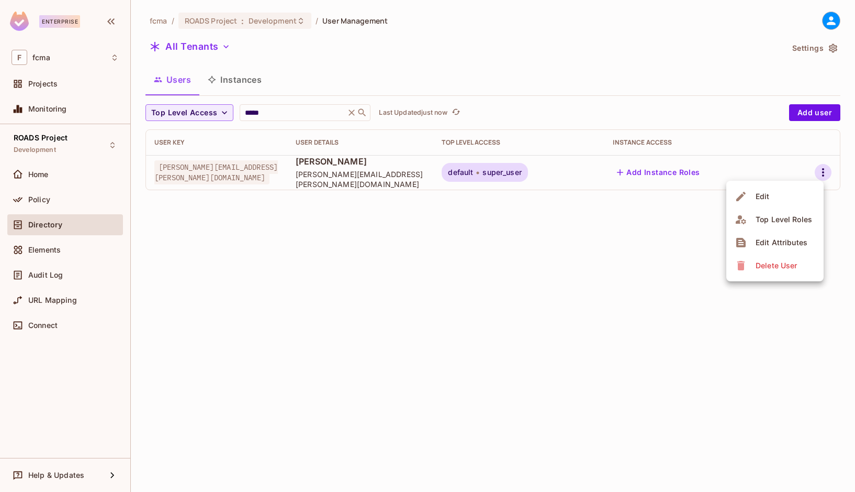
click at [777, 244] on div "Edit Attributes" at bounding box center [782, 242] width 52 height 10
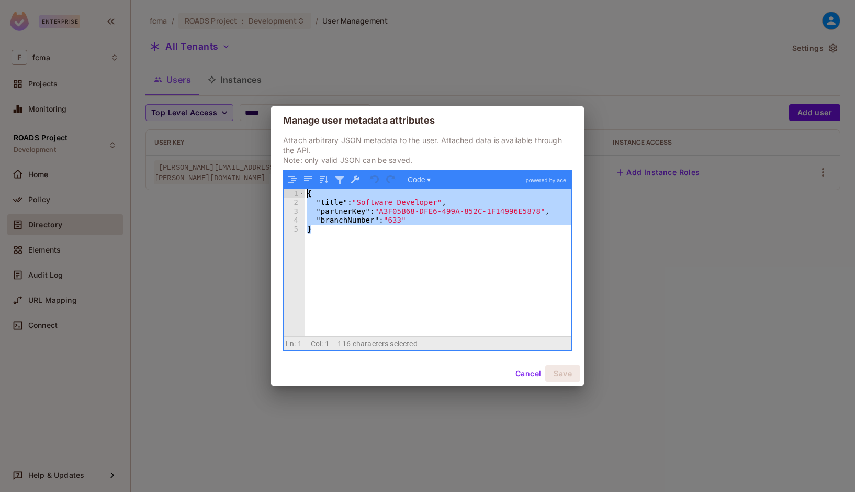
drag, startPoint x: 334, startPoint y: 230, endPoint x: 270, endPoint y: 188, distance: 76.4
click at [270, 188] on div "Manage user metadata attributes Attach arbitrary JSON metadata to the user. Att…" at bounding box center [427, 246] width 855 height 492
click at [518, 375] on button "Cancel" at bounding box center [528, 373] width 34 height 17
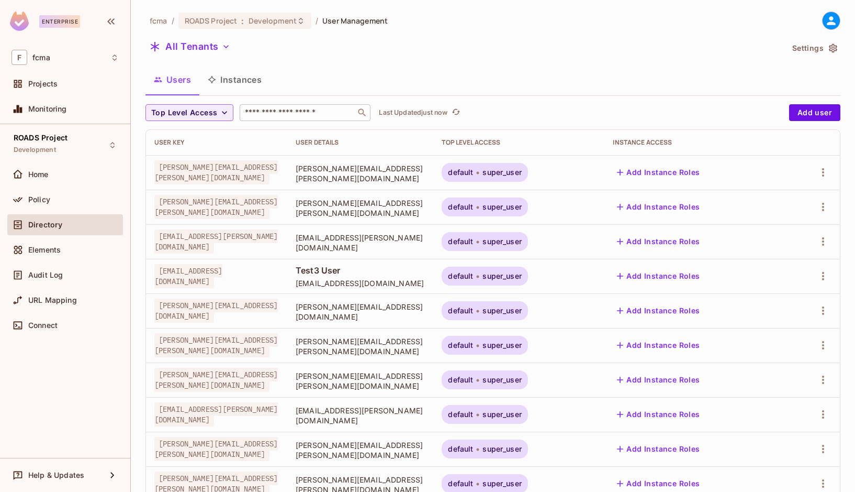
click at [308, 111] on input "text" at bounding box center [298, 112] width 110 height 10
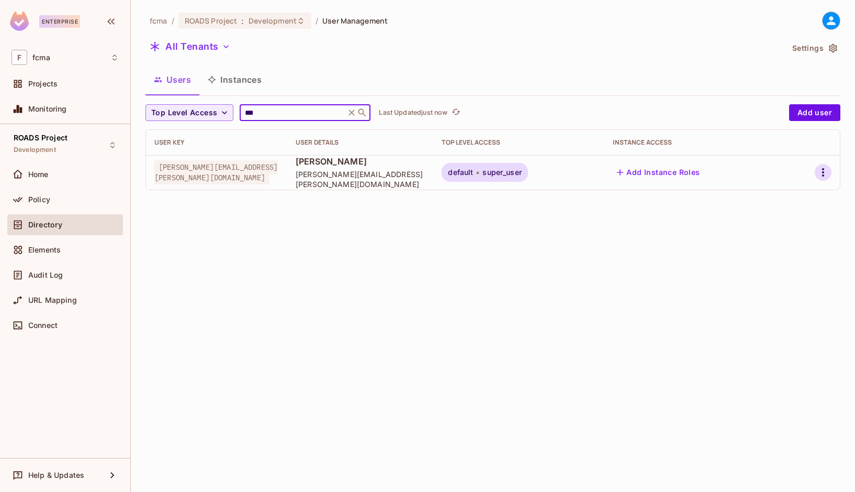
type input "***"
click at [821, 172] on icon "button" at bounding box center [823, 172] width 13 height 13
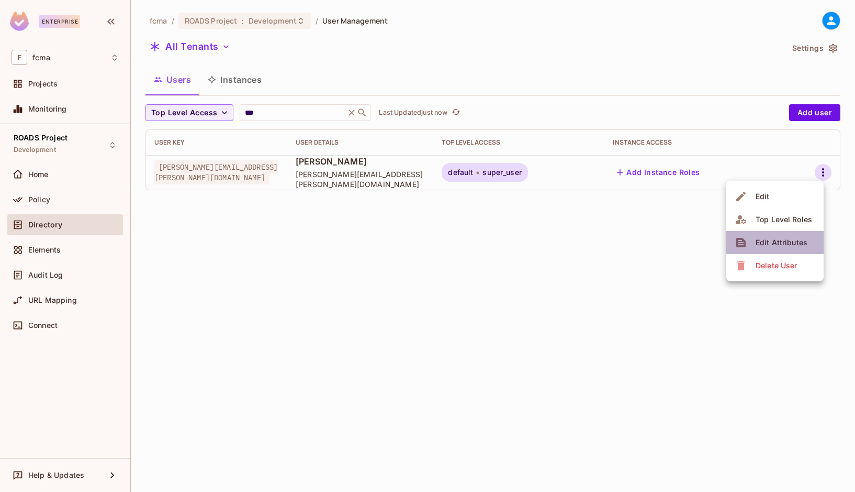
click at [767, 242] on div "Edit Attributes" at bounding box center [782, 242] width 52 height 10
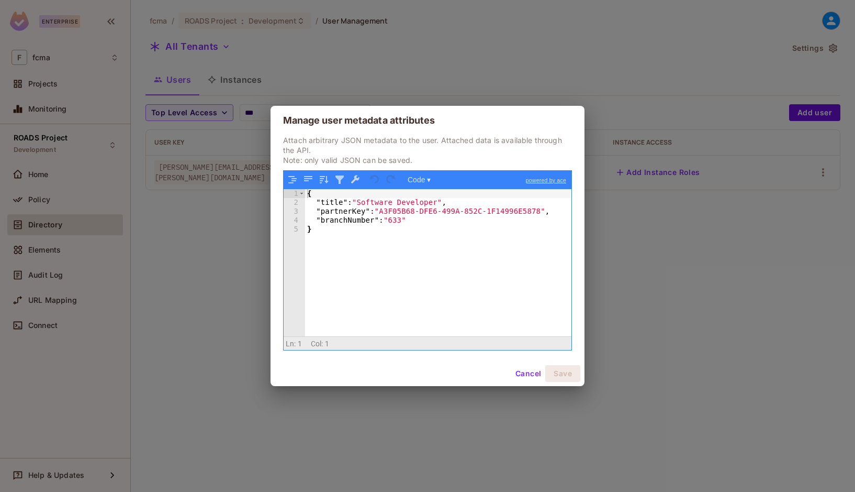
click at [332, 457] on div "Manage user metadata attributes Attach arbitrary JSON metadata to the user. Att…" at bounding box center [427, 246] width 855 height 492
